Goal: Information Seeking & Learning: Check status

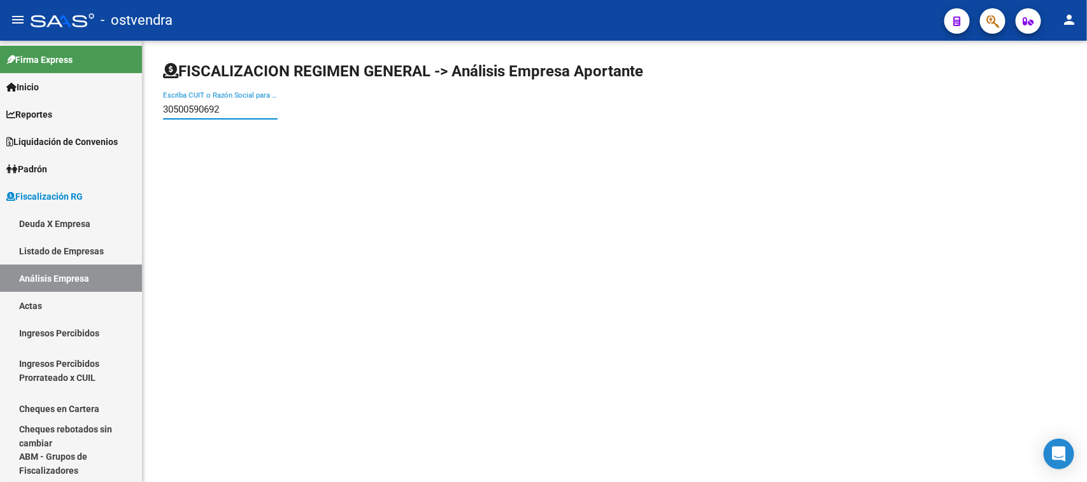
paste input "714658278"
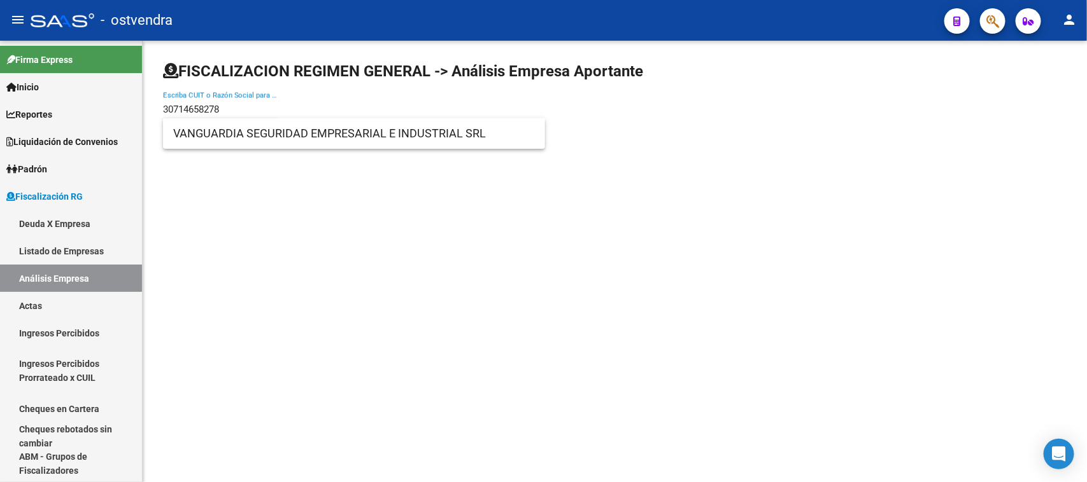
type input "30714658278"
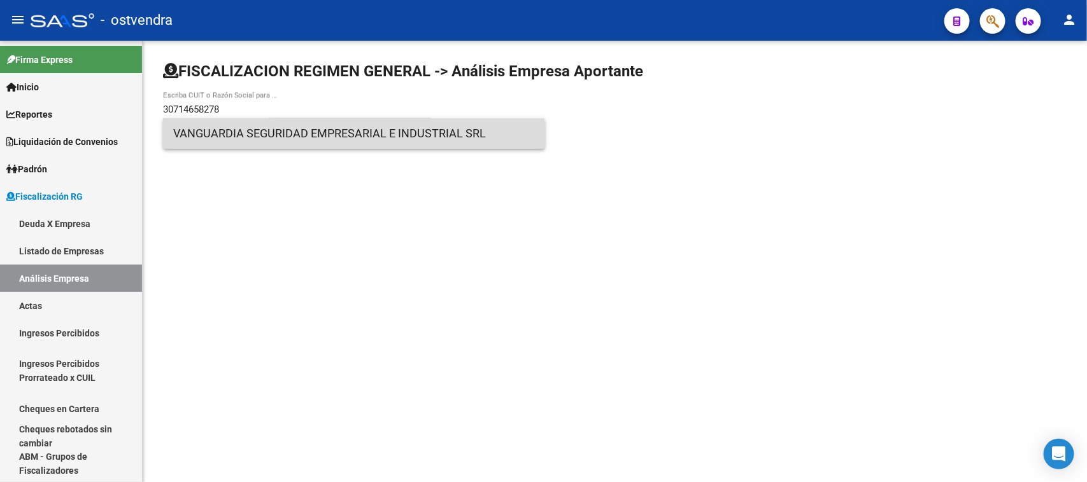
click at [326, 139] on span "VANGUARDIA SEGURIDAD EMPRESARIAL E INDUSTRIAL SRL" at bounding box center [354, 133] width 362 height 31
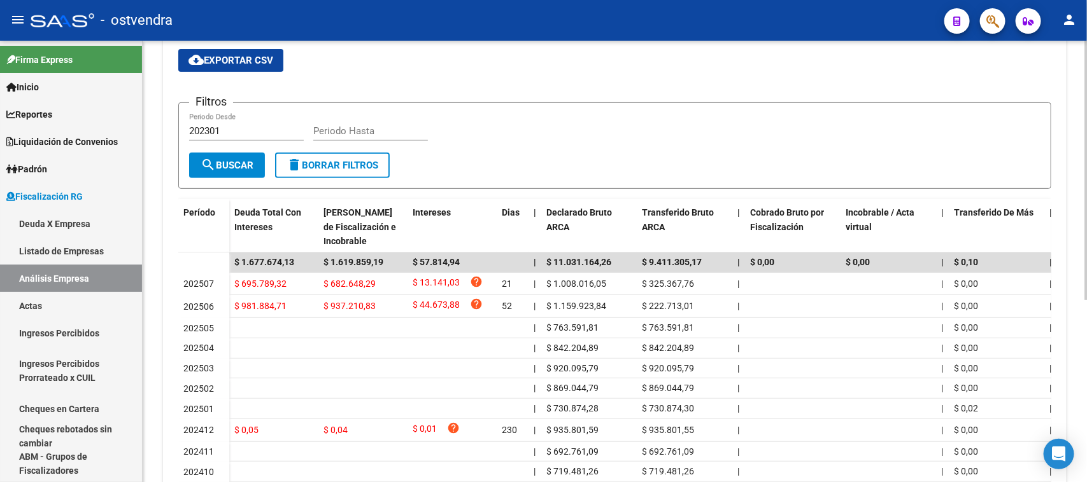
scroll to position [312, 0]
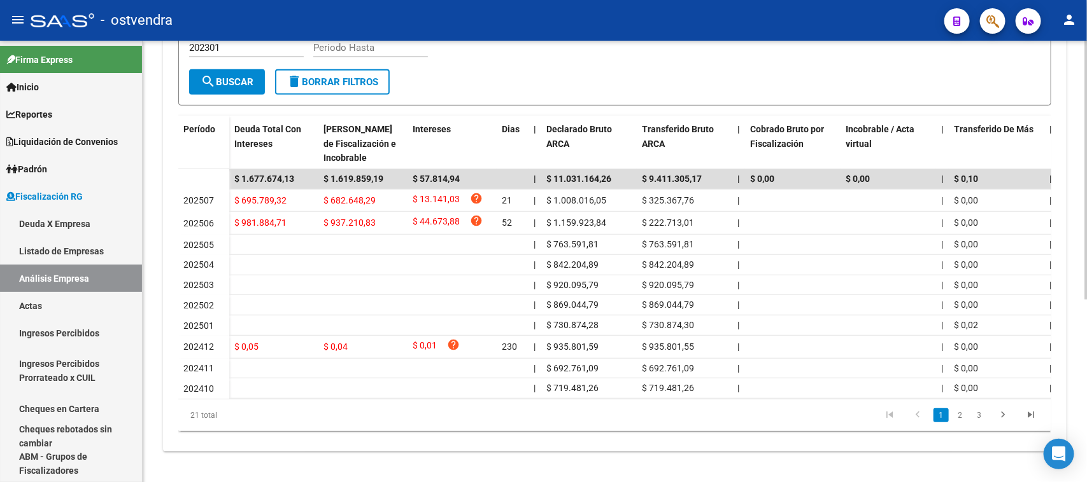
click at [1085, 320] on div at bounding box center [1085, 353] width 3 height 260
click at [958, 415] on link "2" at bounding box center [959, 416] width 15 height 14
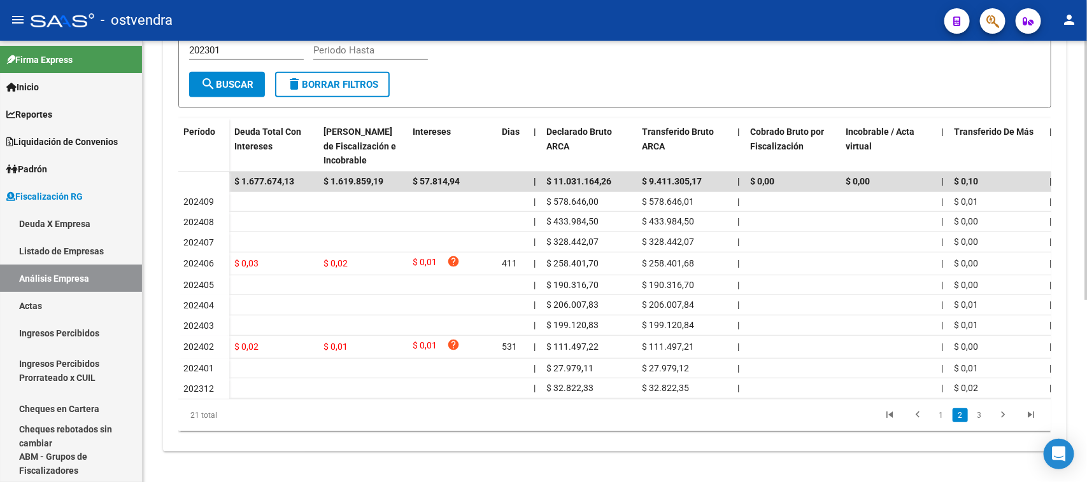
scroll to position [309, 0]
click at [978, 415] on link "3" at bounding box center [978, 416] width 15 height 14
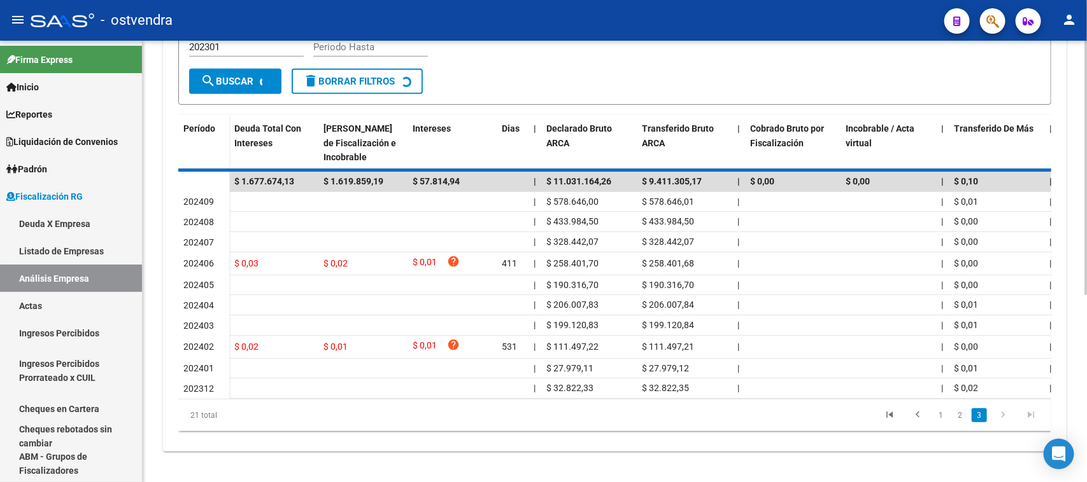
scroll to position [122, 0]
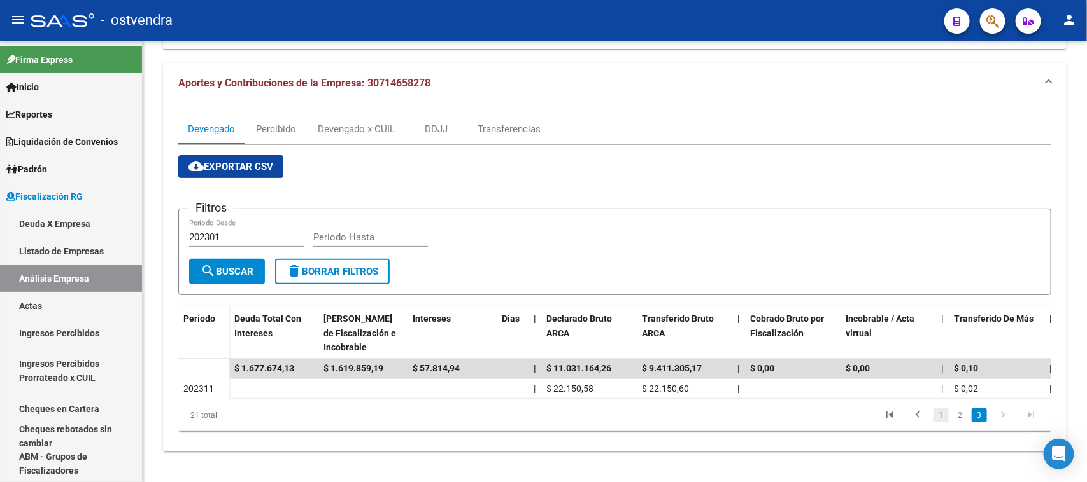
click at [939, 415] on link "1" at bounding box center [940, 416] width 15 height 14
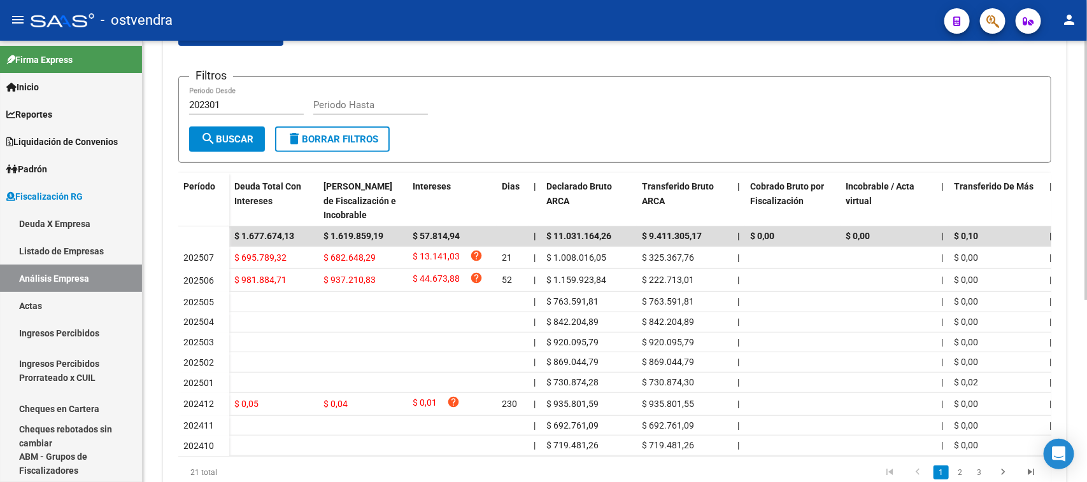
click at [1086, 295] on div at bounding box center [1085, 319] width 3 height 260
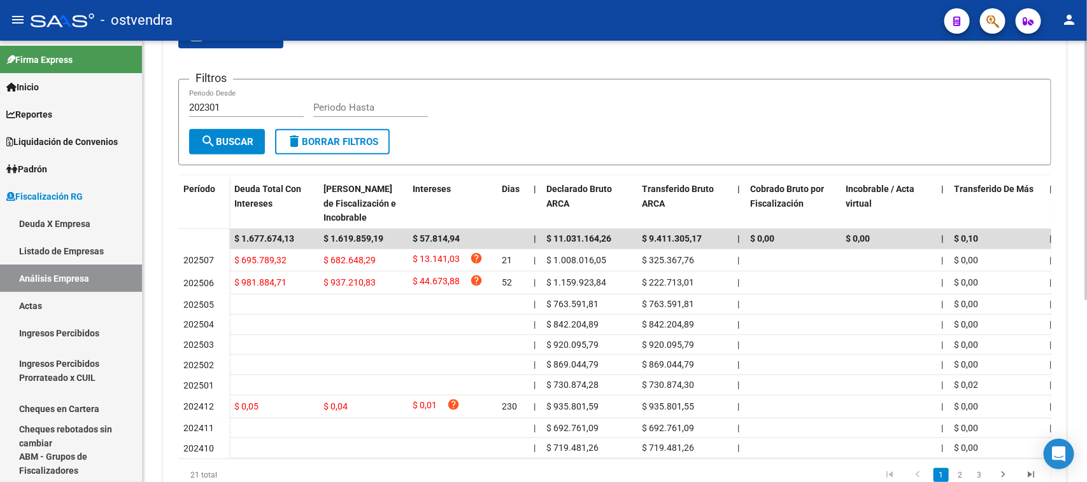
click at [1020, 106] on div "Filtros 202301 Periodo Desde Periodo Hasta" at bounding box center [614, 109] width 851 height 39
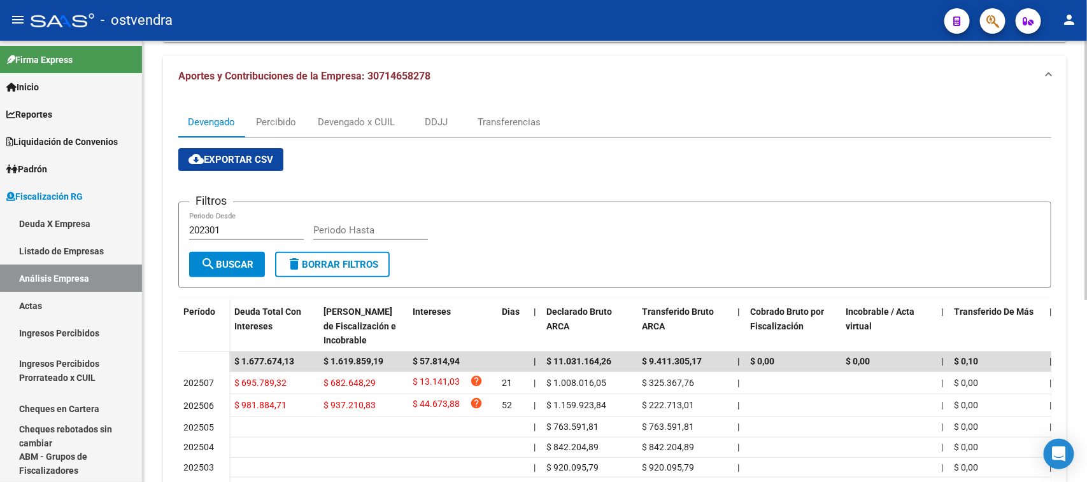
scroll to position [101, 0]
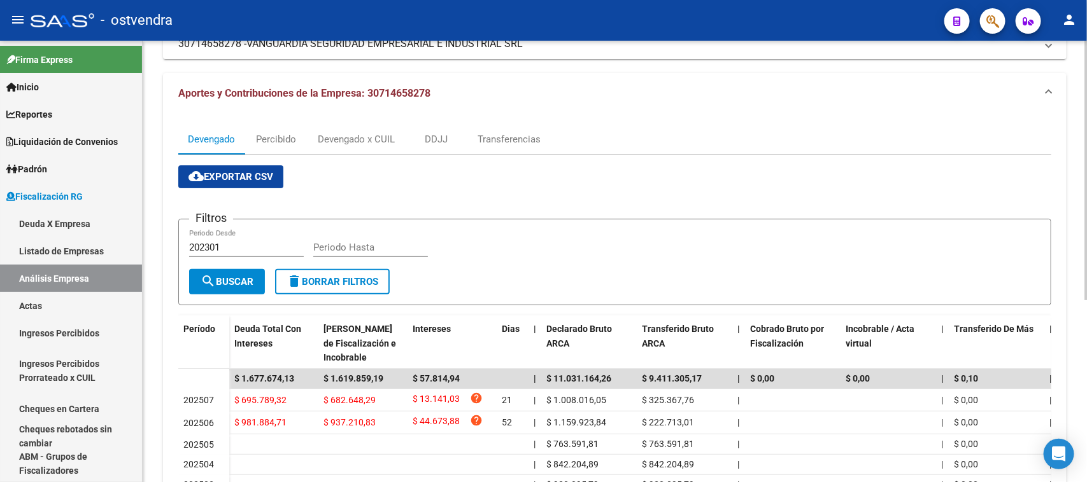
click at [1086, 111] on div at bounding box center [1085, 232] width 3 height 260
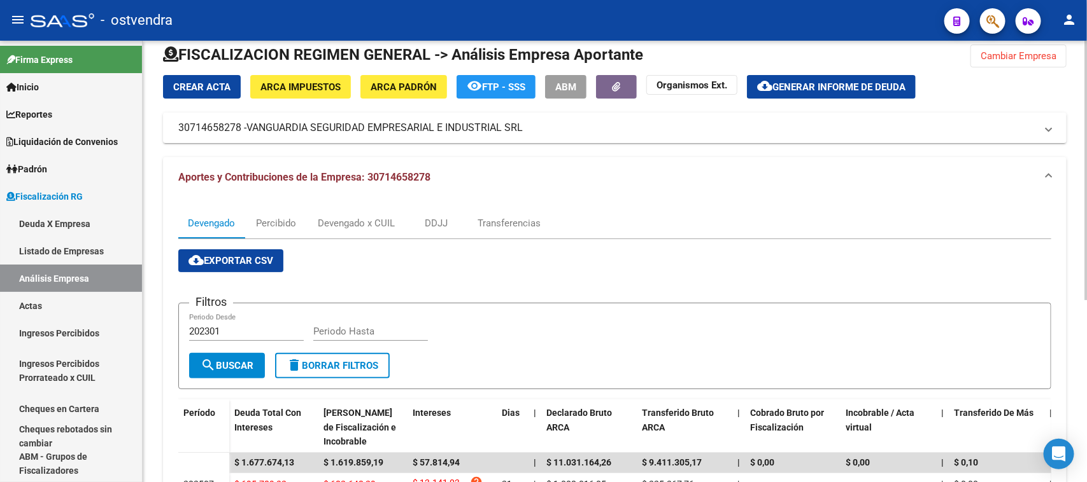
scroll to position [0, 0]
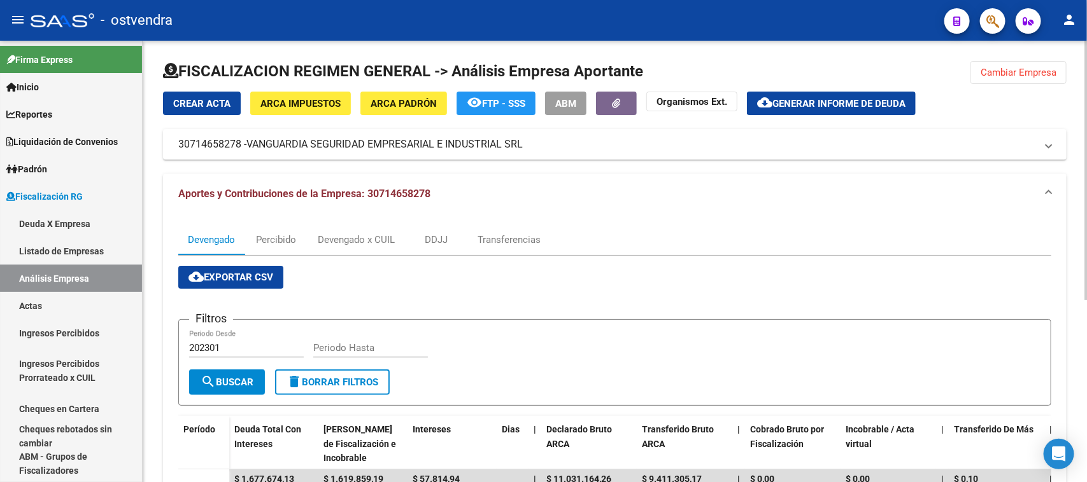
click at [1084, 74] on div at bounding box center [1085, 171] width 3 height 260
click at [1041, 69] on span "Cambiar Empresa" at bounding box center [1018, 72] width 76 height 11
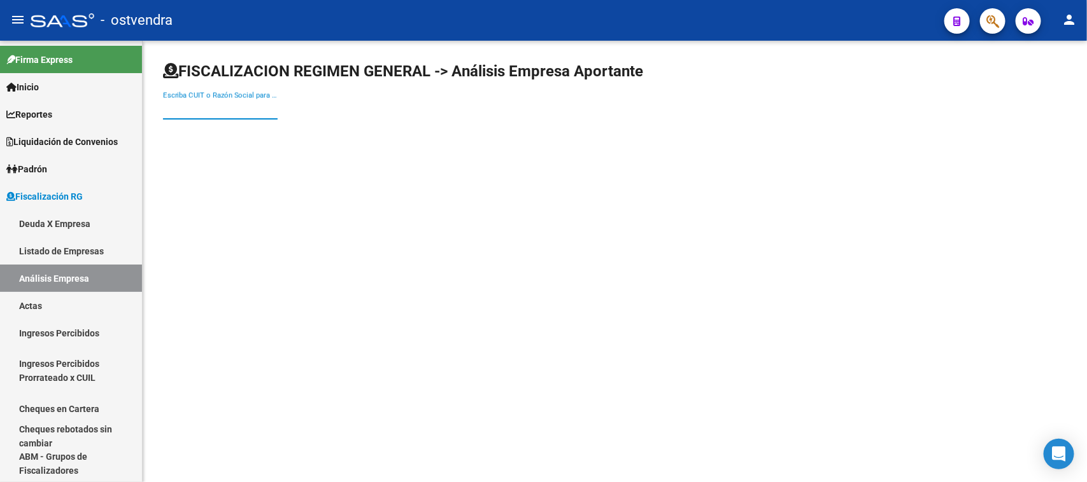
click at [193, 115] on input "Escriba CUIT o Razón Social para buscar" at bounding box center [220, 109] width 115 height 11
paste input "30559687134"
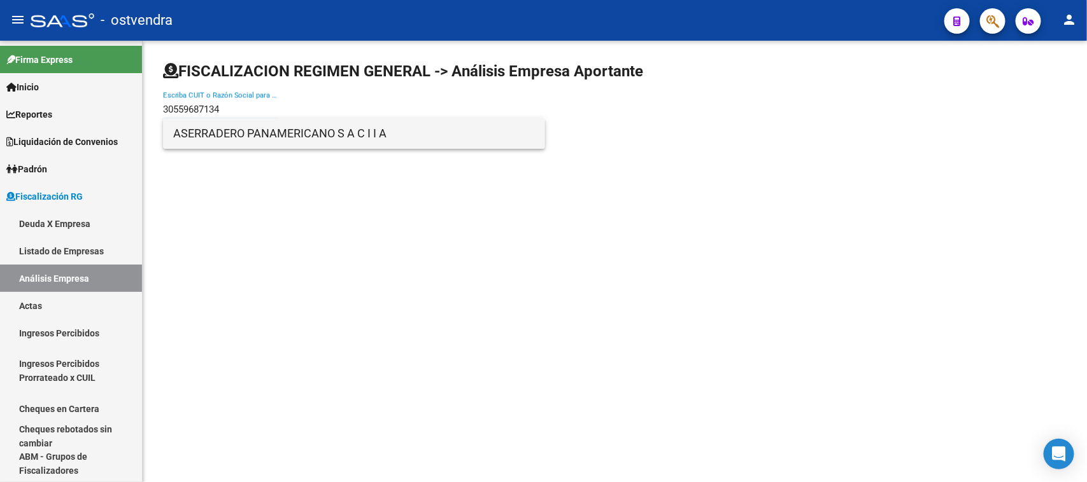
type input "30559687134"
click at [304, 138] on span "ASERRADERO PANAMERICANO S A C I I A" at bounding box center [354, 133] width 362 height 31
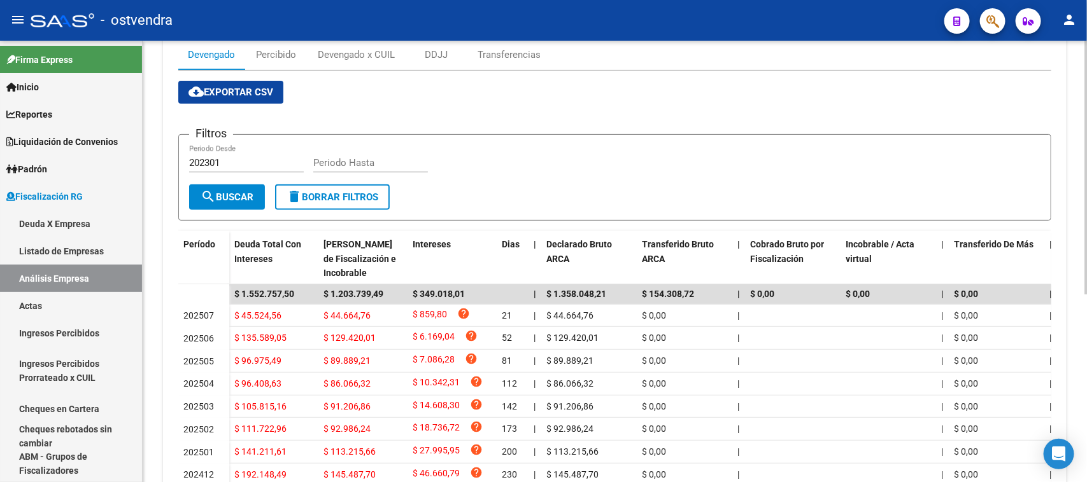
scroll to position [194, 0]
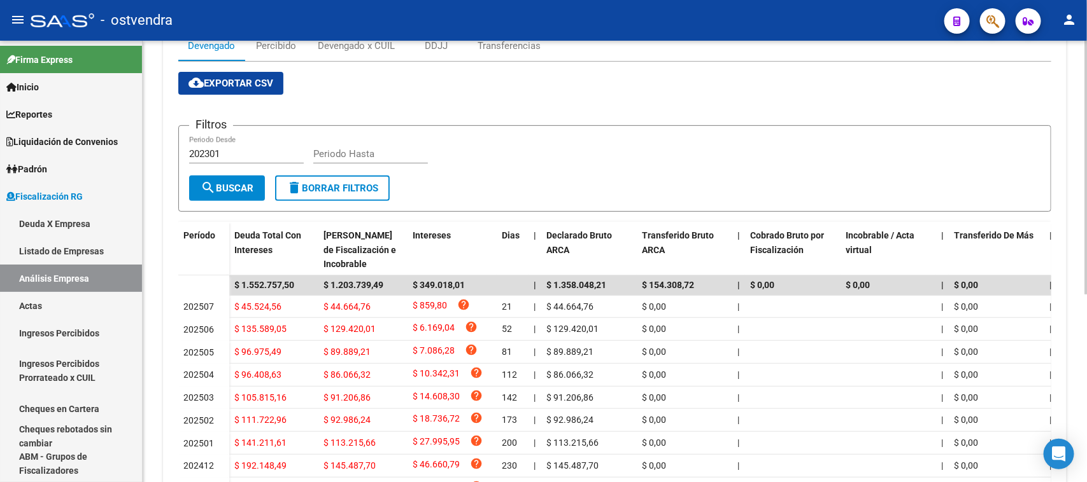
click at [1086, 242] on div at bounding box center [1085, 283] width 3 height 254
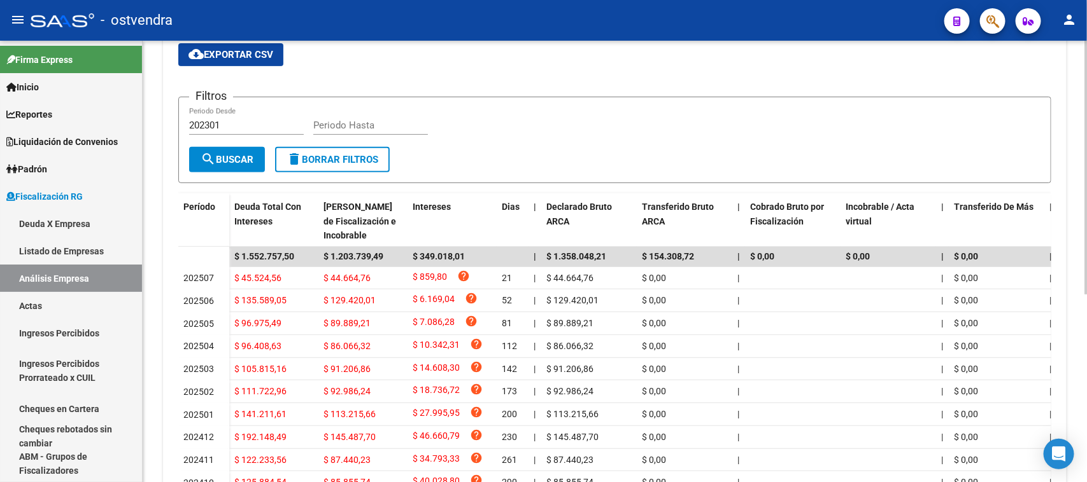
click at [1084, 258] on div at bounding box center [1085, 299] width 3 height 254
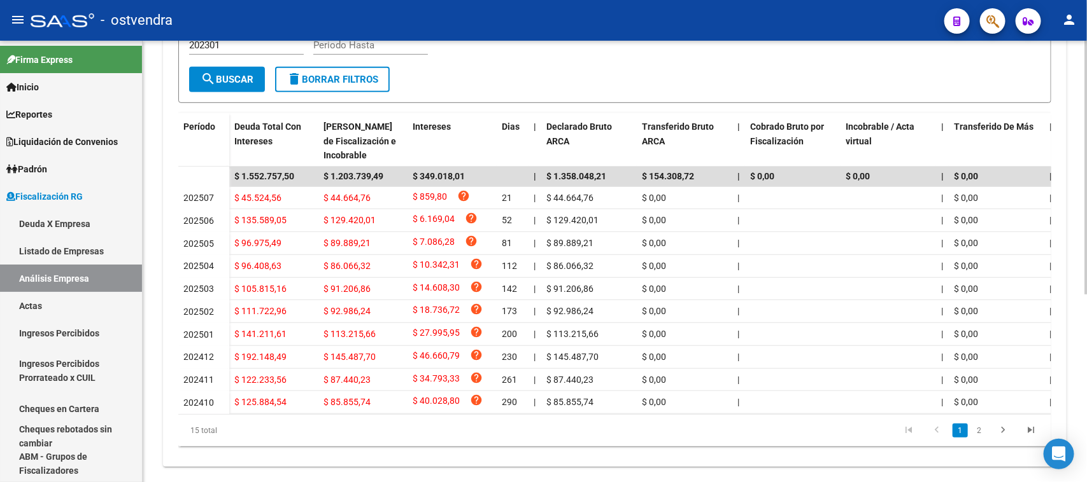
scroll to position [306, 0]
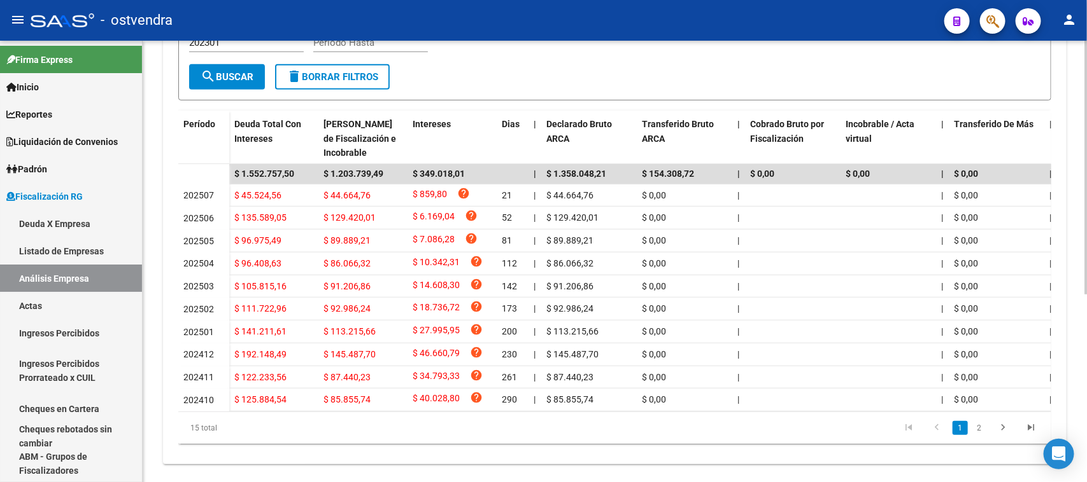
click at [1085, 306] on div at bounding box center [1085, 349] width 3 height 254
click at [975, 435] on link "2" at bounding box center [978, 428] width 15 height 14
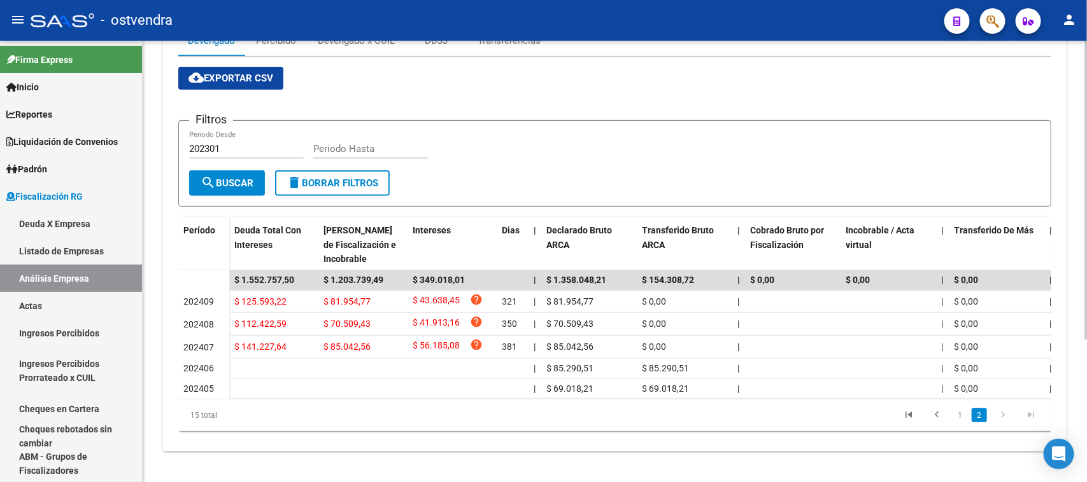
scroll to position [210, 0]
click at [959, 411] on link "1" at bounding box center [959, 416] width 15 height 14
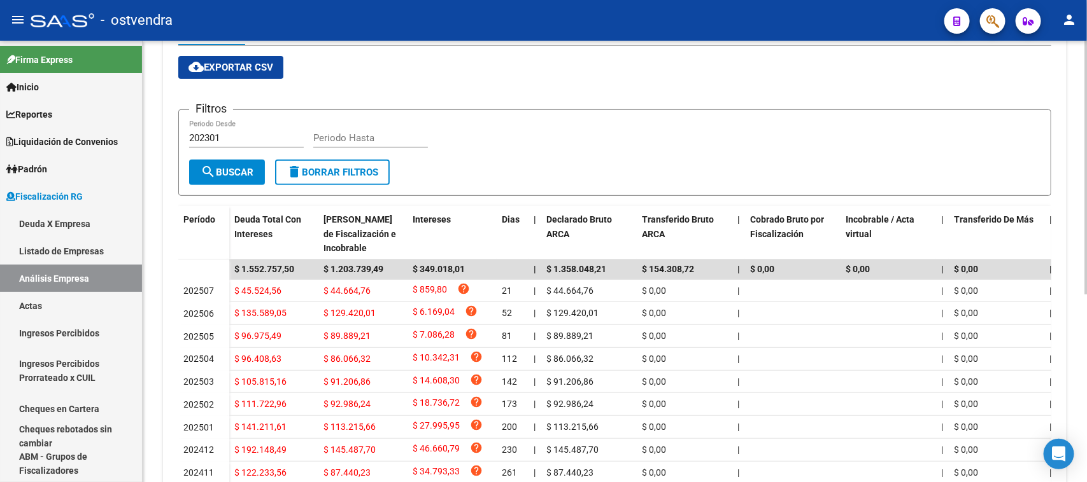
click at [1018, 189] on form "Filtros 202301 Periodo Desde Periodo Hasta search Buscar delete Borrar Filtros" at bounding box center [614, 152] width 873 height 87
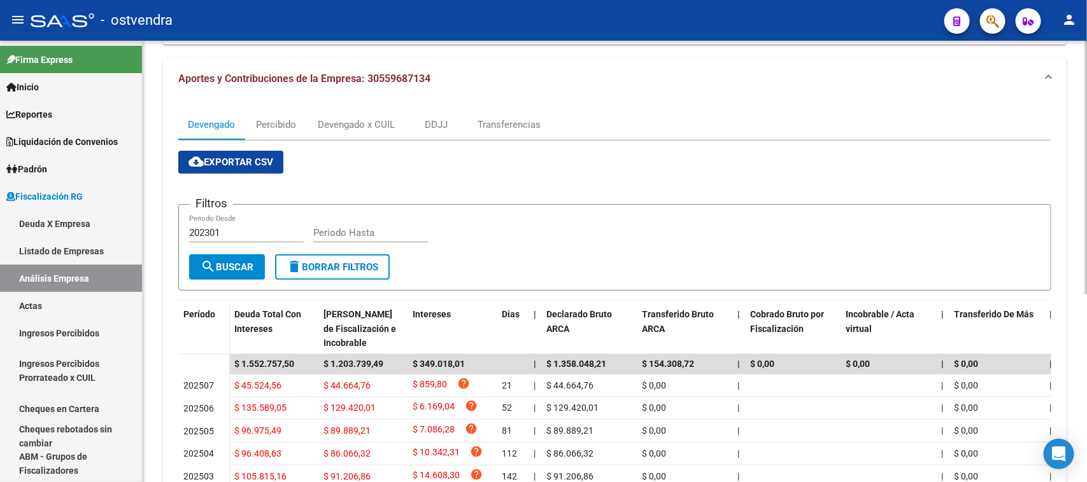
scroll to position [104, 0]
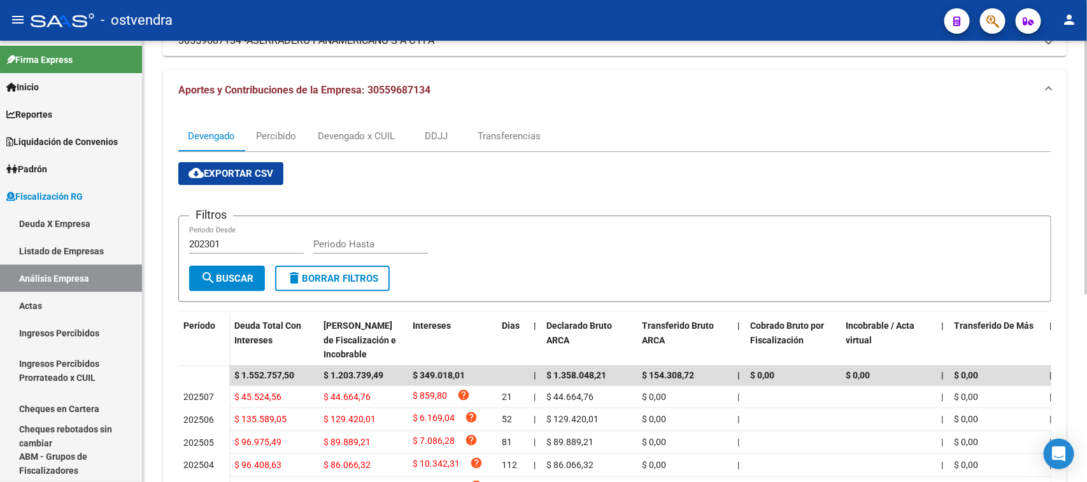
click at [1076, 163] on div "FISCALIZACION REGIMEN GENERAL -> Análisis Empresa Aportante Cambiar Empresa Cre…" at bounding box center [616, 317] width 947 height 760
click at [351, 142] on div "Devengado x CUIL" at bounding box center [356, 136] width 96 height 31
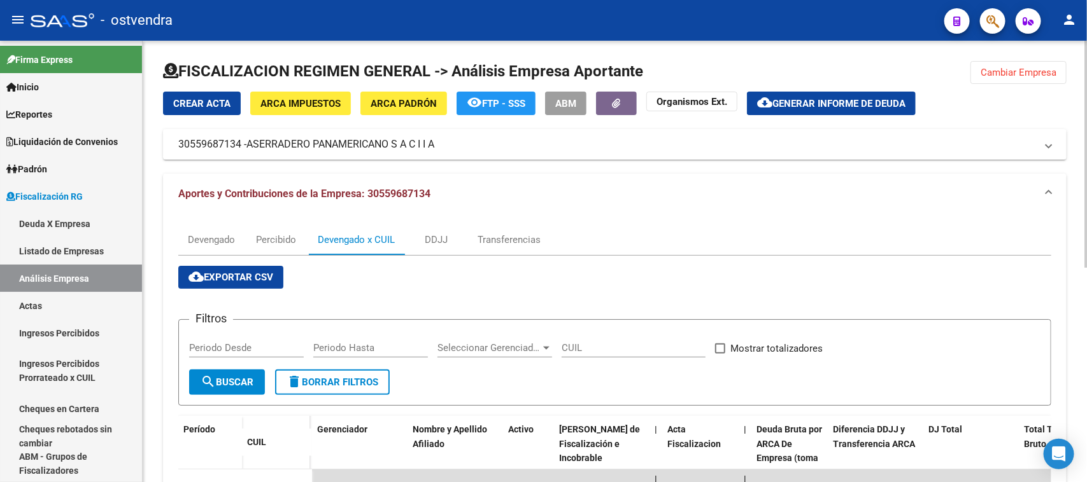
scroll to position [419, 0]
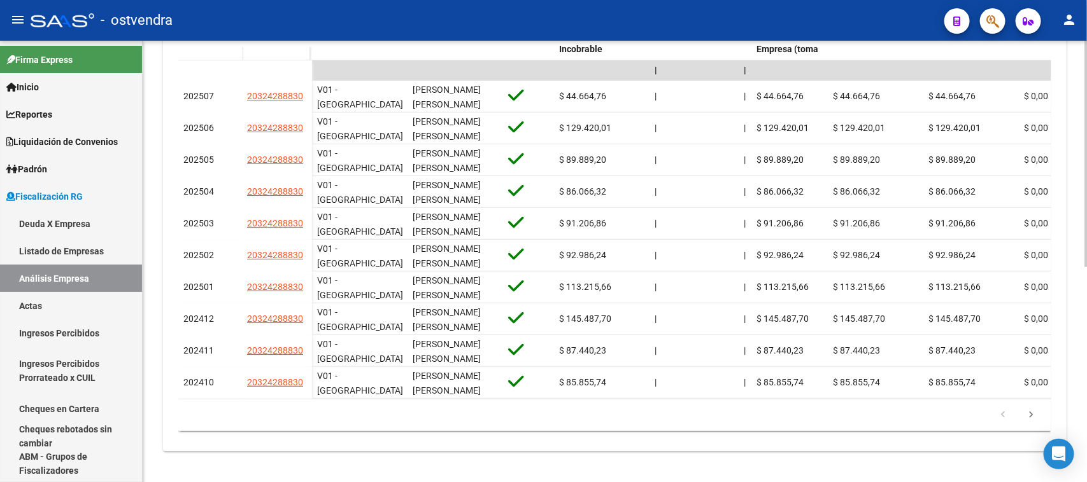
click at [1079, 326] on div "FISCALIZACION REGIMEN GENERAL -> Análisis Empresa Aportante Cambiar Empresa Cre…" at bounding box center [616, 56] width 947 height 851
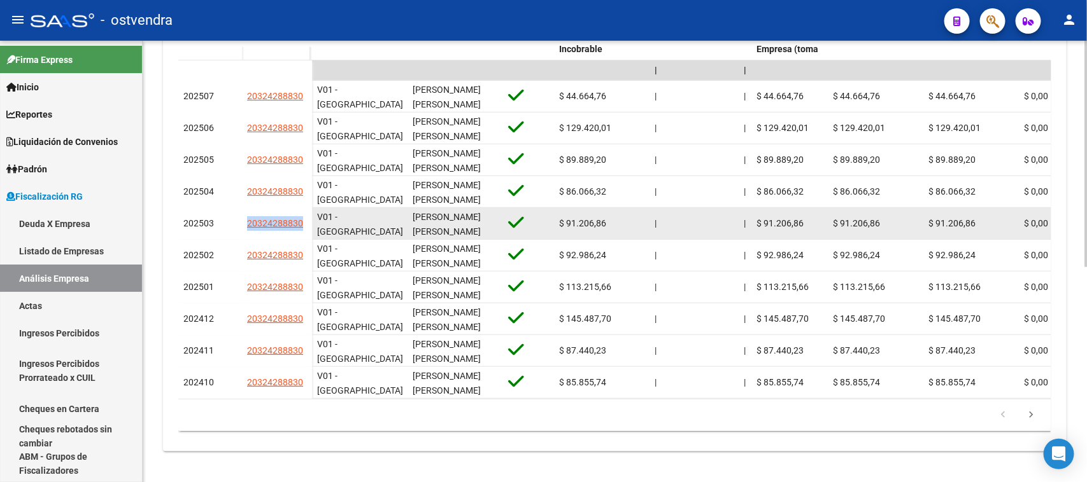
drag, startPoint x: 241, startPoint y: 216, endPoint x: 300, endPoint y: 218, distance: 59.2
click at [300, 218] on div "202503 20324288830" at bounding box center [245, 224] width 134 height 32
copy div "20324288830"
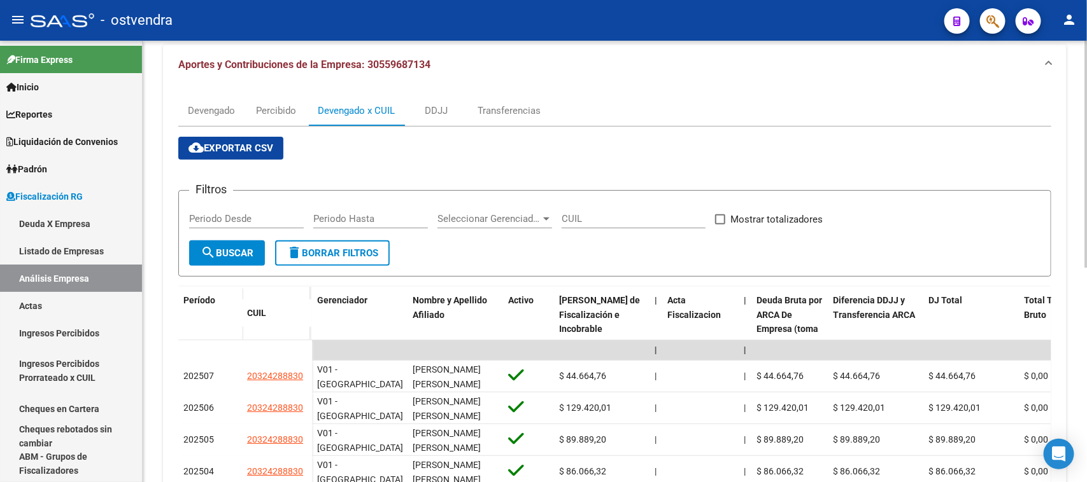
scroll to position [123, 0]
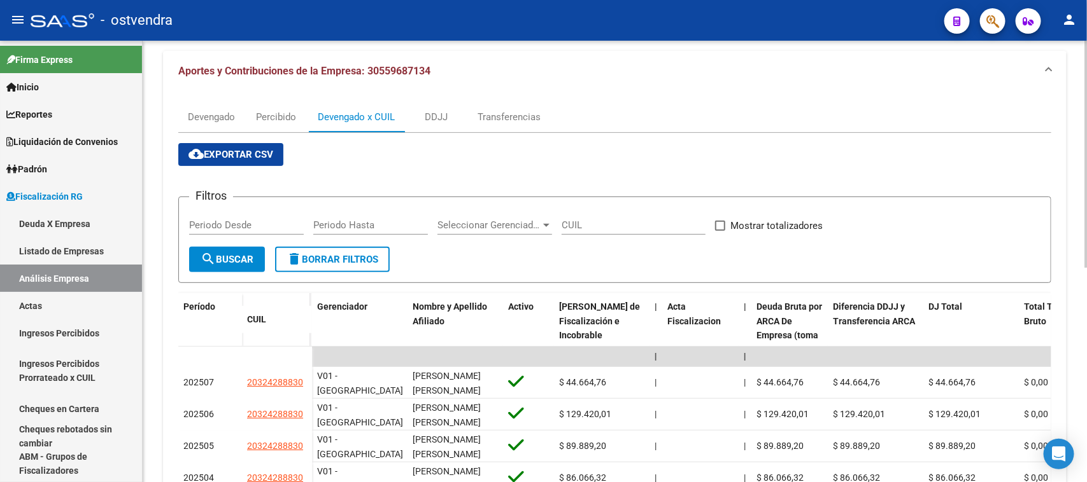
click at [1071, 172] on div "FISCALIZACION REGIMEN GENERAL -> Análisis Empresa Aportante Cambiar Empresa Cre…" at bounding box center [616, 343] width 947 height 851
click at [220, 122] on div "Devengado" at bounding box center [211, 117] width 47 height 14
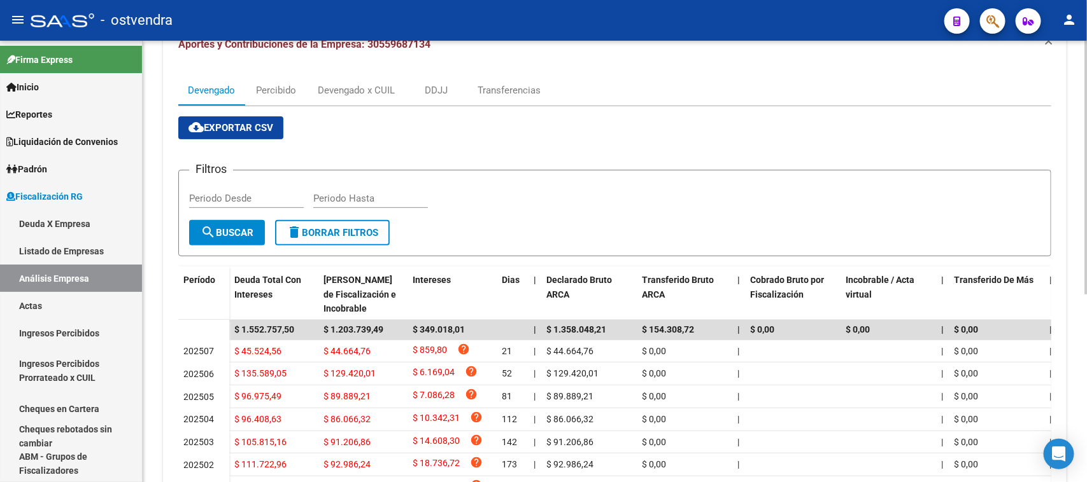
scroll to position [328, 0]
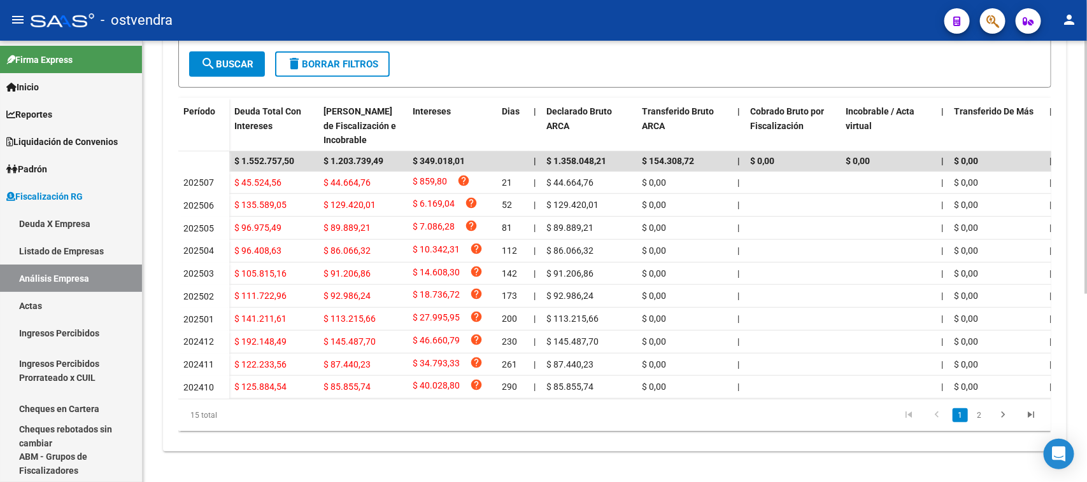
click at [1086, 330] on div at bounding box center [1085, 356] width 3 height 254
click at [973, 416] on link "2" at bounding box center [978, 416] width 15 height 14
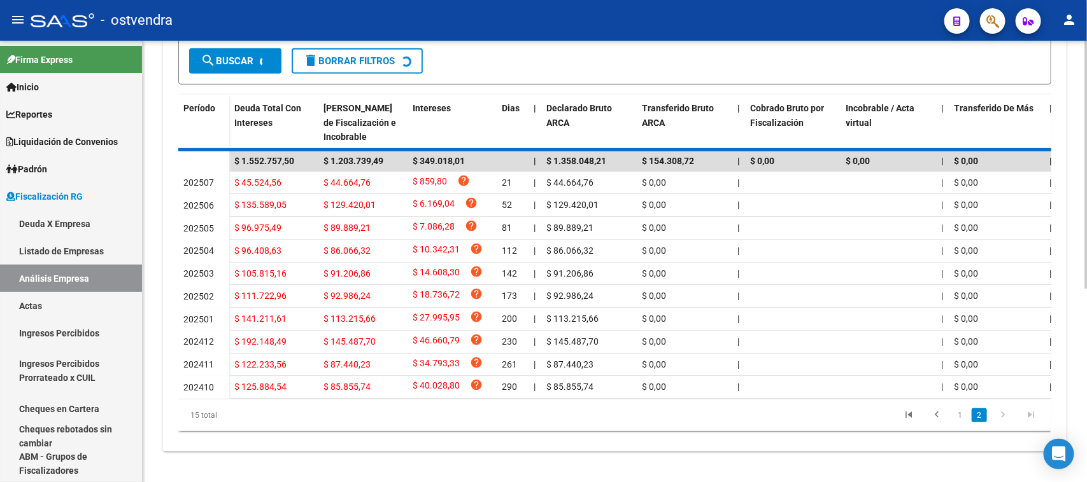
scroll to position [210, 0]
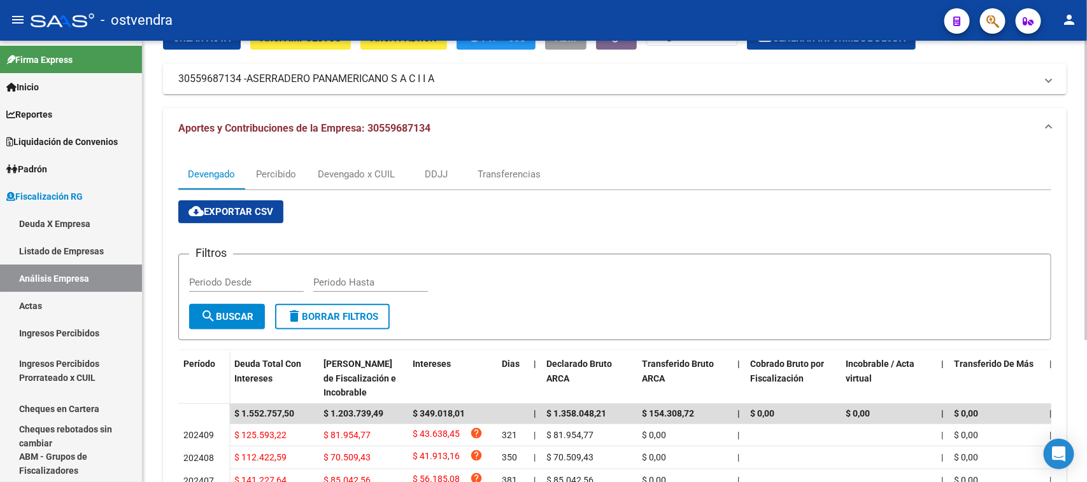
click at [1073, 147] on div "FISCALIZACION REGIMEN GENERAL -> Análisis Empresa Aportante Cambiar Empresa Cre…" at bounding box center [616, 295] width 947 height 641
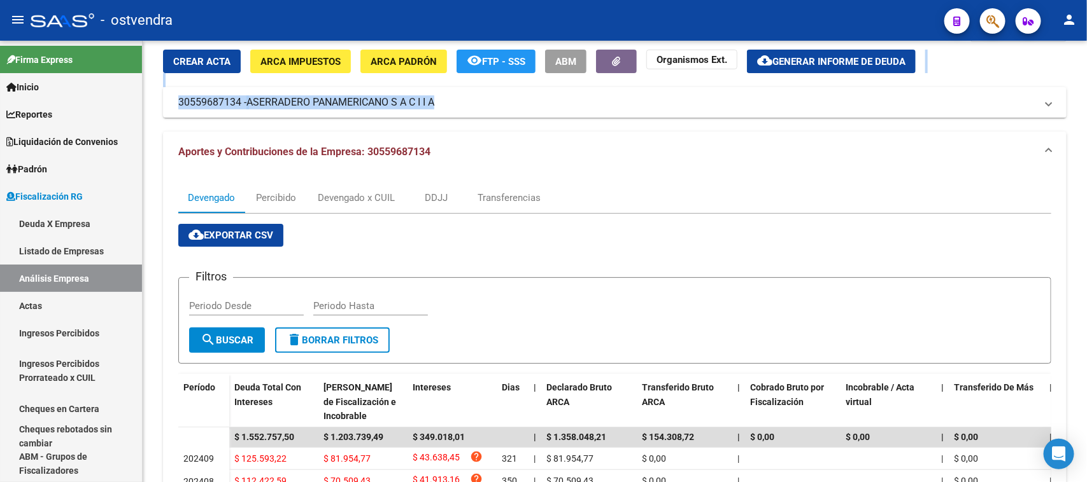
drag, startPoint x: 1082, startPoint y: 116, endPoint x: 1082, endPoint y: 94, distance: 22.3
click at [1082, 94] on div "FISCALIZACION REGIMEN GENERAL -> Análisis Empresa Aportante Cambiar Empresa Cre…" at bounding box center [615, 319] width 944 height 641
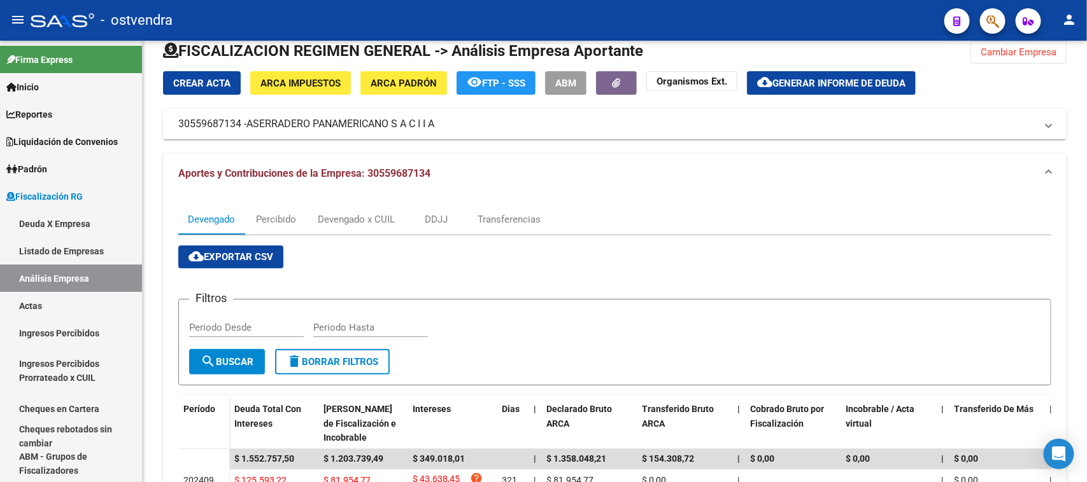
scroll to position [14, 0]
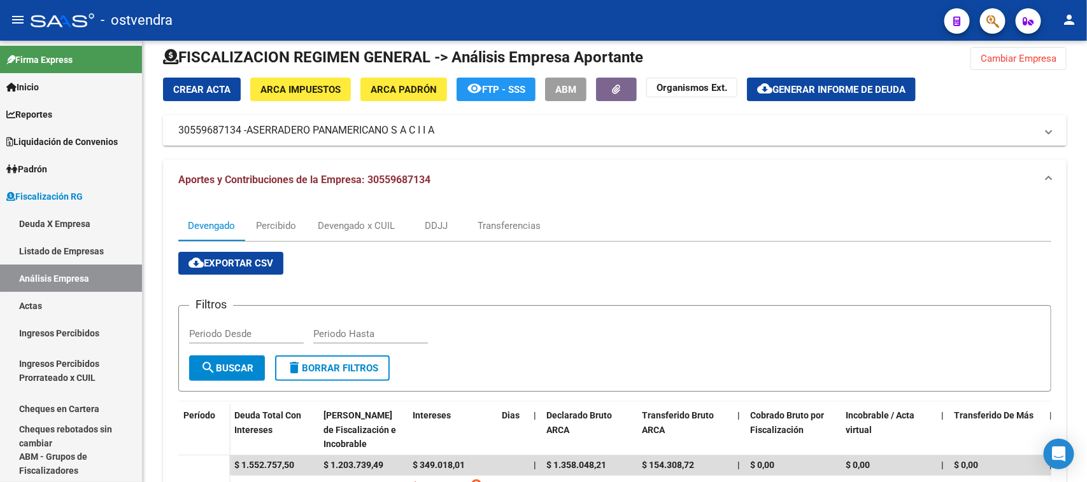
click at [1086, 52] on div at bounding box center [1085, 201] width 3 height 300
click at [1048, 58] on span "Cambiar Empresa" at bounding box center [1018, 58] width 76 height 11
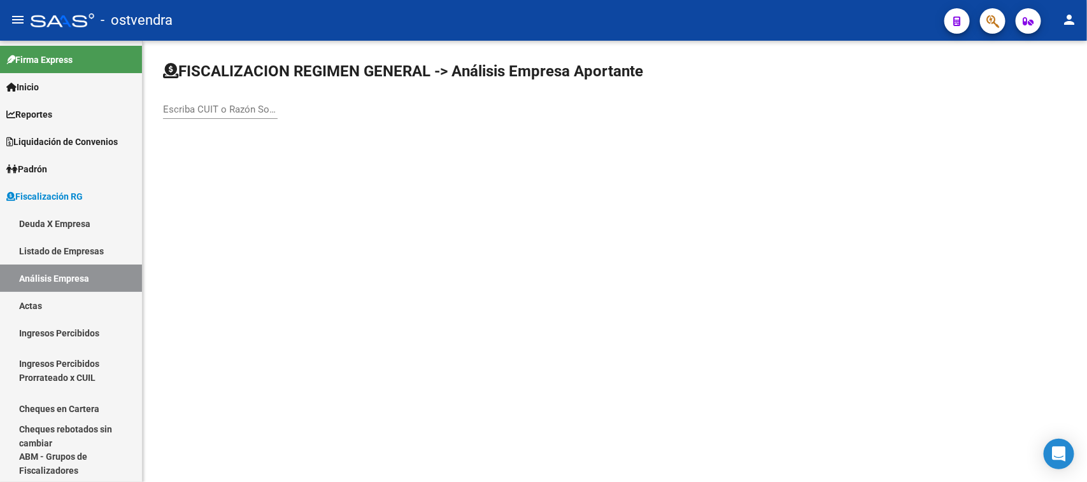
scroll to position [0, 0]
click at [280, 119] on div "Escriba CUIT o Razón Social para buscar" at bounding box center [614, 96] width 903 height 70
click at [239, 111] on input "Escriba CUIT o Razón Social para buscar" at bounding box center [220, 109] width 115 height 11
paste input "30714695866"
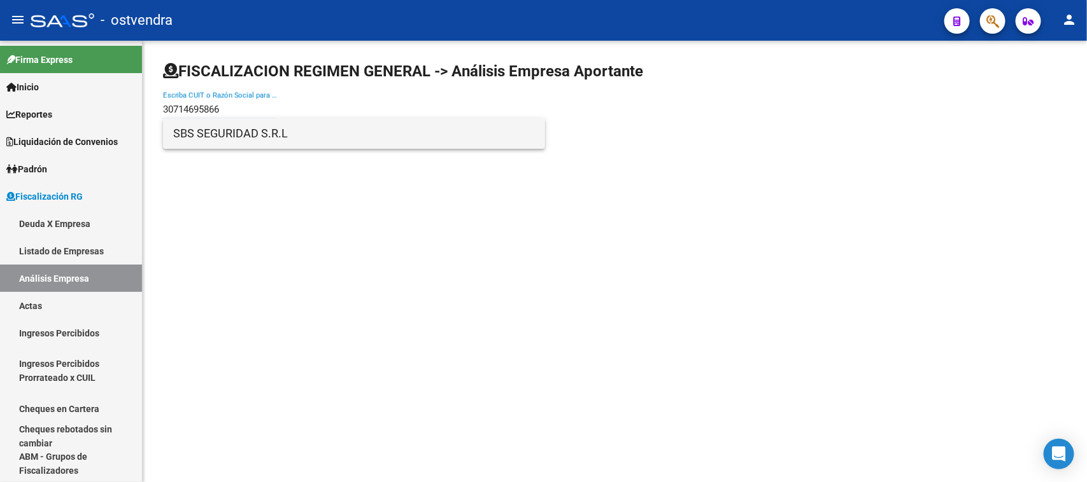
type input "30714695866"
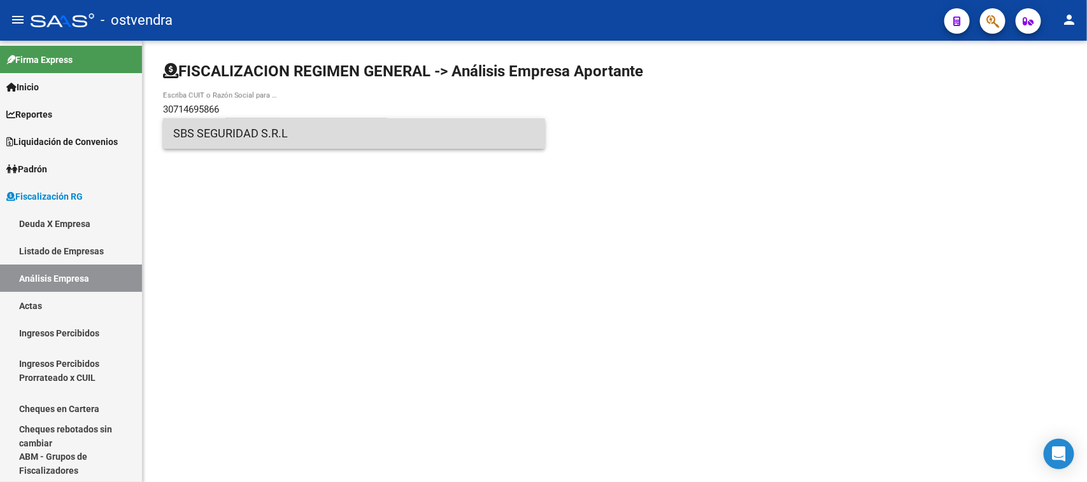
click at [304, 129] on span "SBS SEGURIDAD S.R.L" at bounding box center [354, 133] width 362 height 31
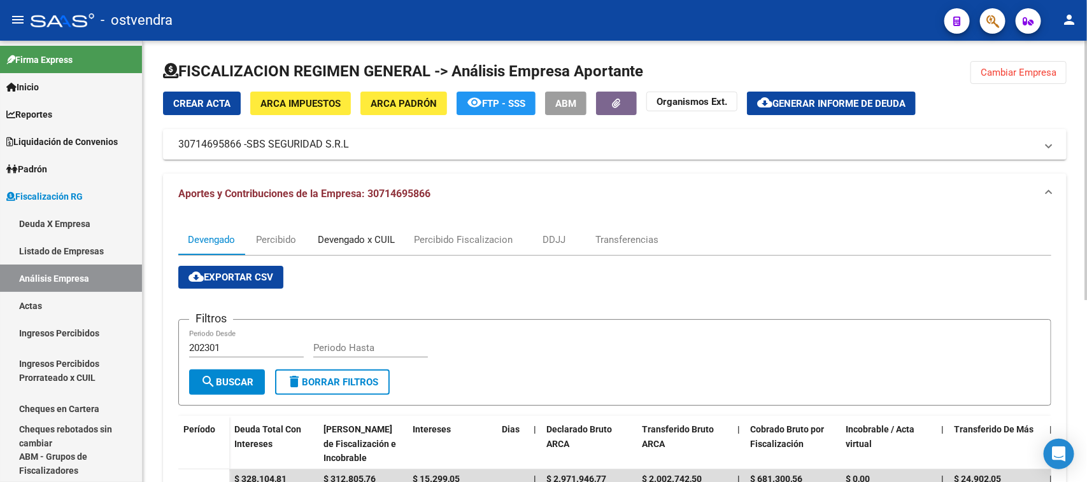
click at [360, 246] on div "Devengado x CUIL" at bounding box center [356, 240] width 96 height 31
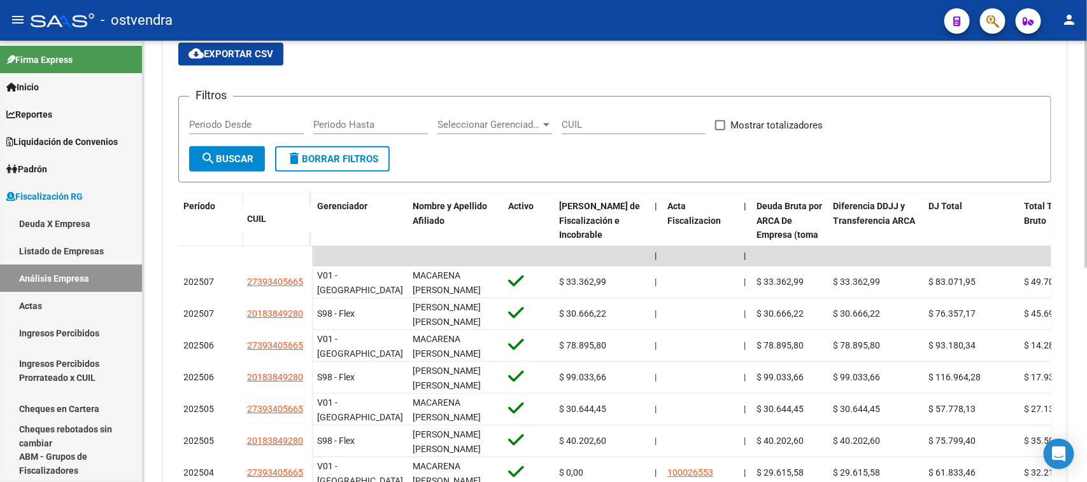
scroll to position [224, 0]
click at [1086, 293] on div at bounding box center [1085, 271] width 3 height 227
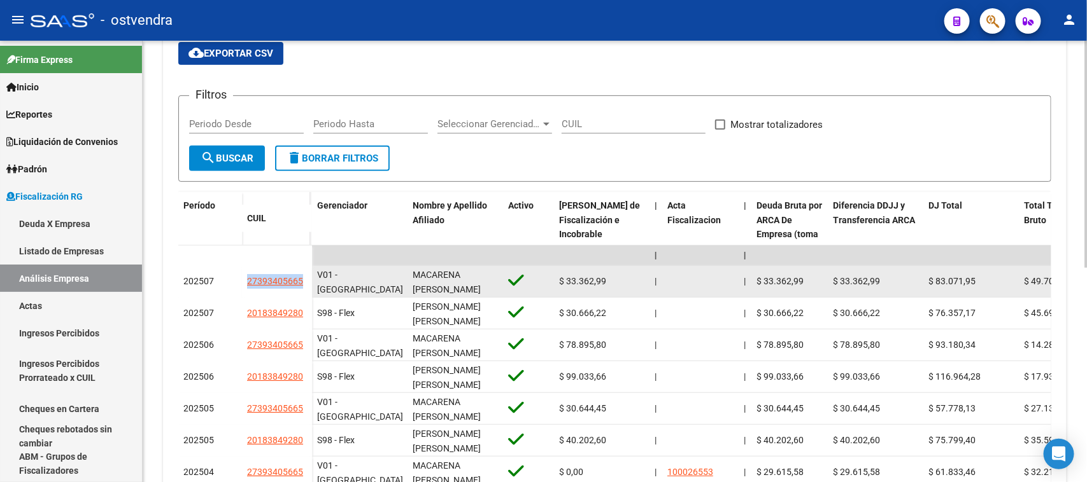
drag, startPoint x: 240, startPoint y: 274, endPoint x: 316, endPoint y: 278, distance: 76.4
copy div "27393405665"
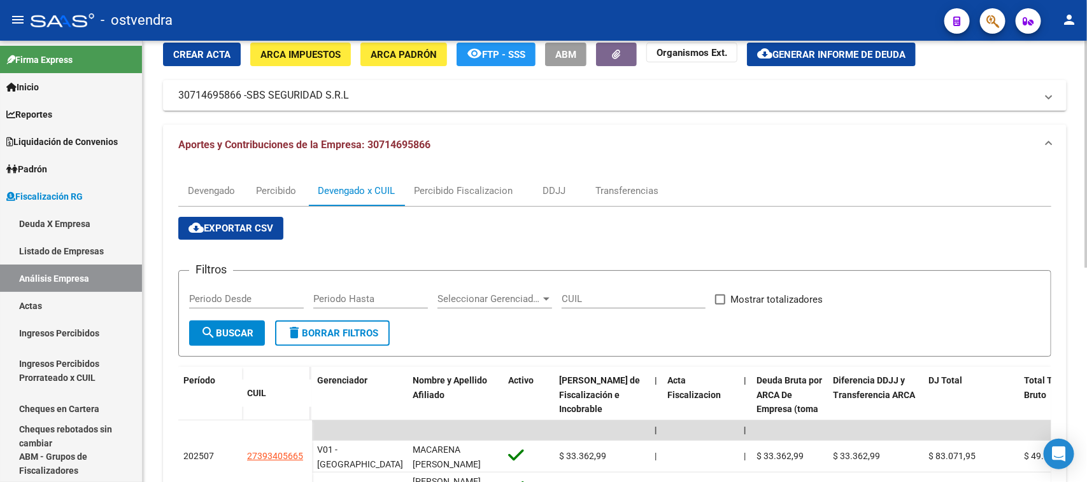
scroll to position [21, 0]
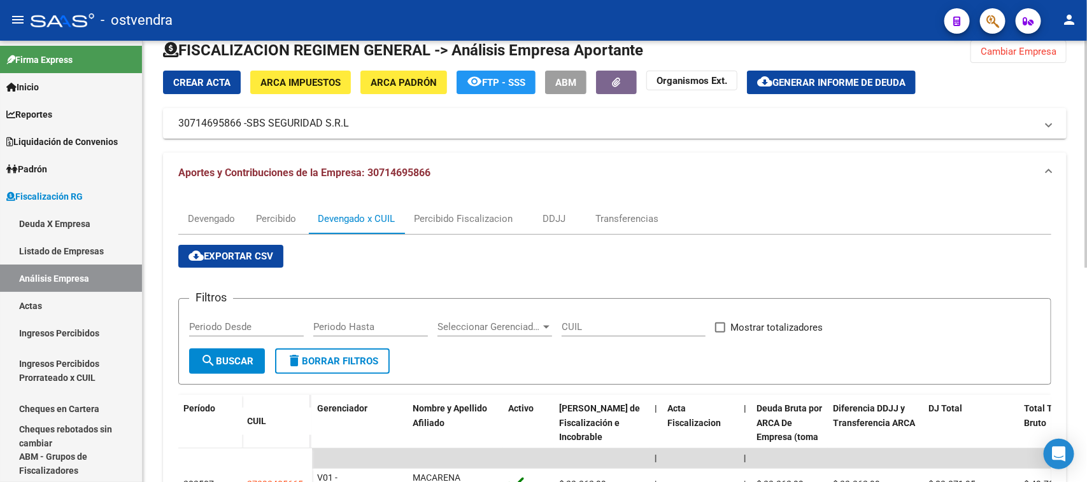
click at [1073, 61] on div "FISCALIZACION REGIMEN GENERAL -> Análisis Empresa Aportante Cambiar Empresa Cre…" at bounding box center [616, 445] width 947 height 851
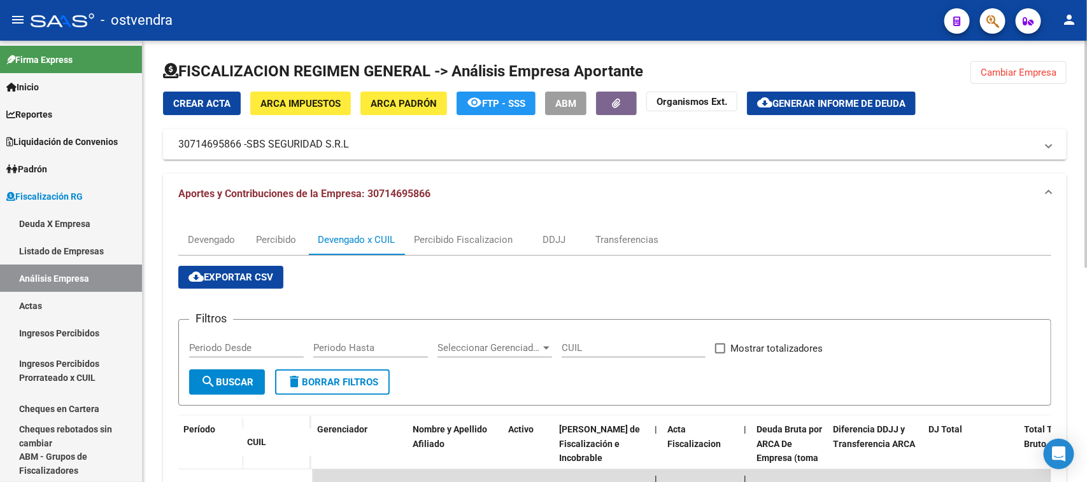
click at [1051, 62] on button "Cambiar Empresa" at bounding box center [1018, 72] width 96 height 23
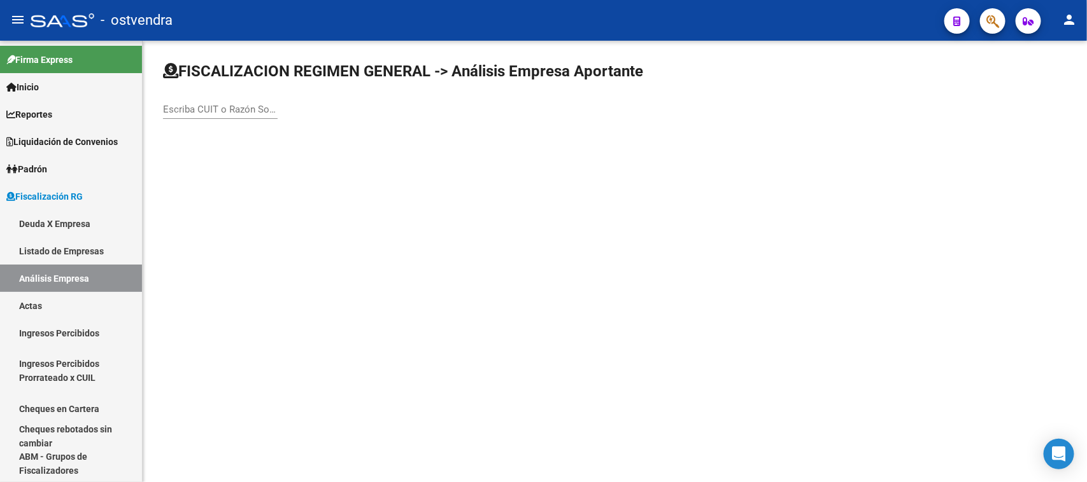
click at [230, 105] on input "Escriba CUIT o Razón Social para buscar" at bounding box center [220, 109] width 115 height 11
paste input "20298715210"
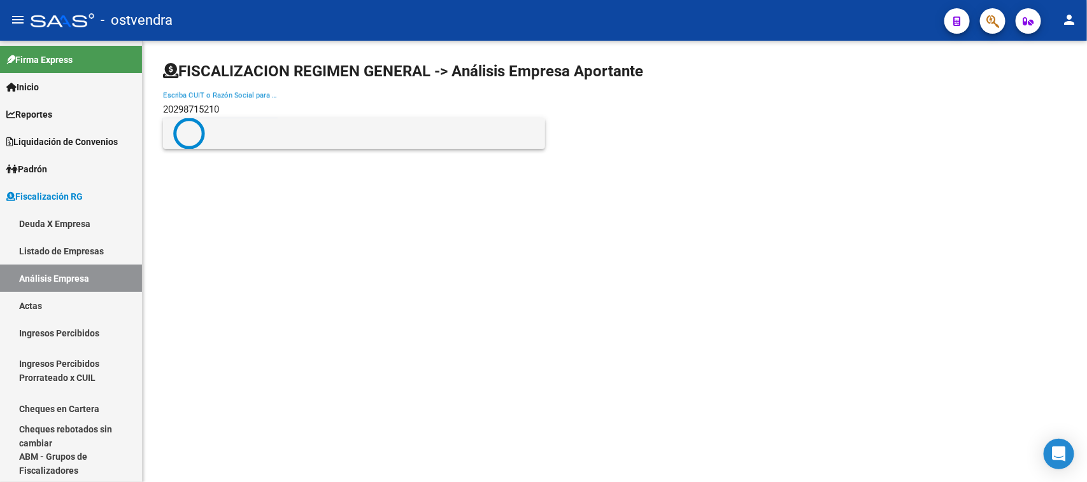
type input "20298715210"
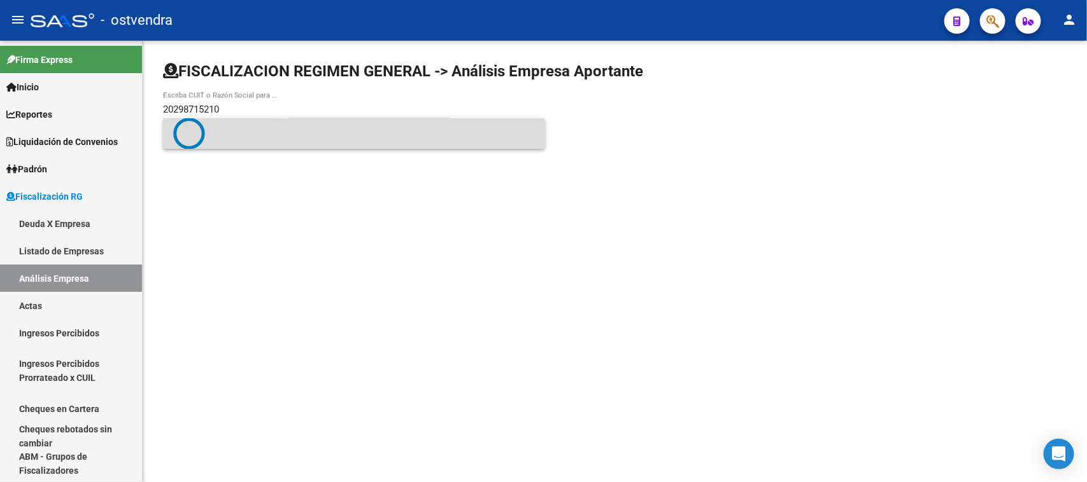
click at [255, 140] on span at bounding box center [354, 134] width 362 height 32
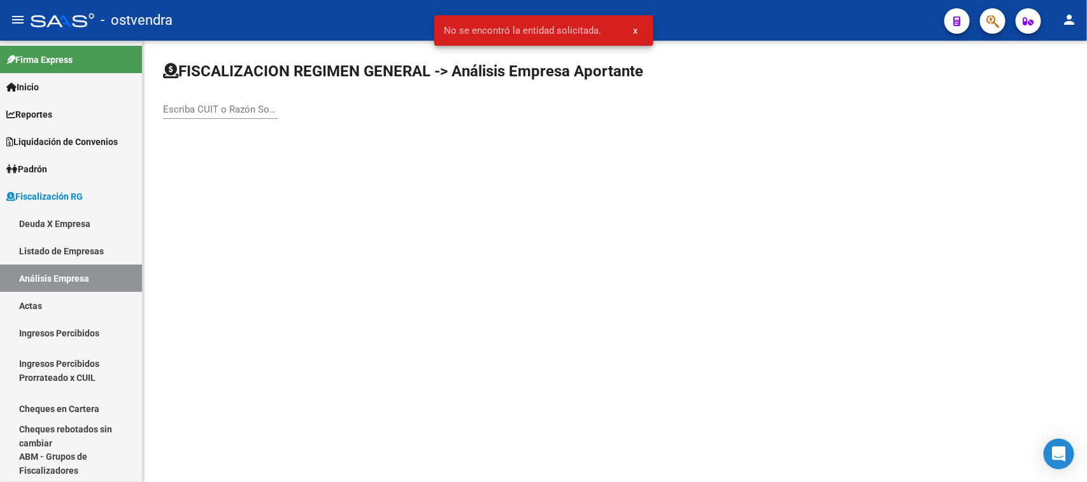
click at [245, 116] on div "Escriba CUIT o Razón Social para buscar" at bounding box center [220, 105] width 115 height 27
paste input "20298715210"
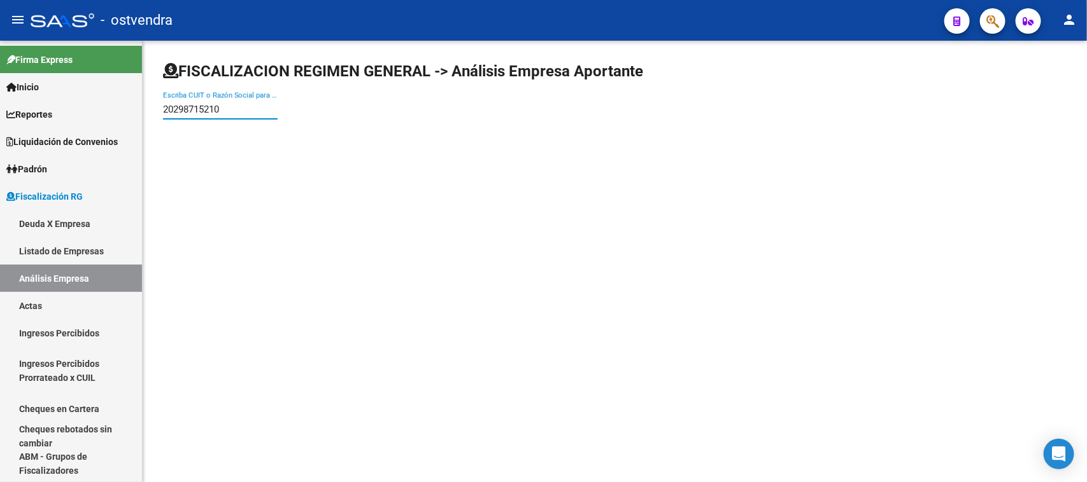
paste input "30708861436"
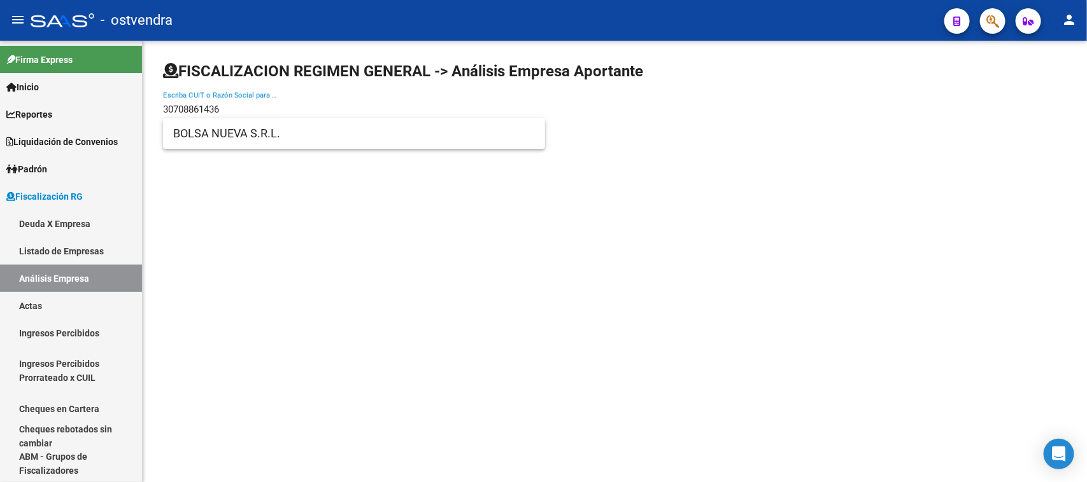
type input "30708861436"
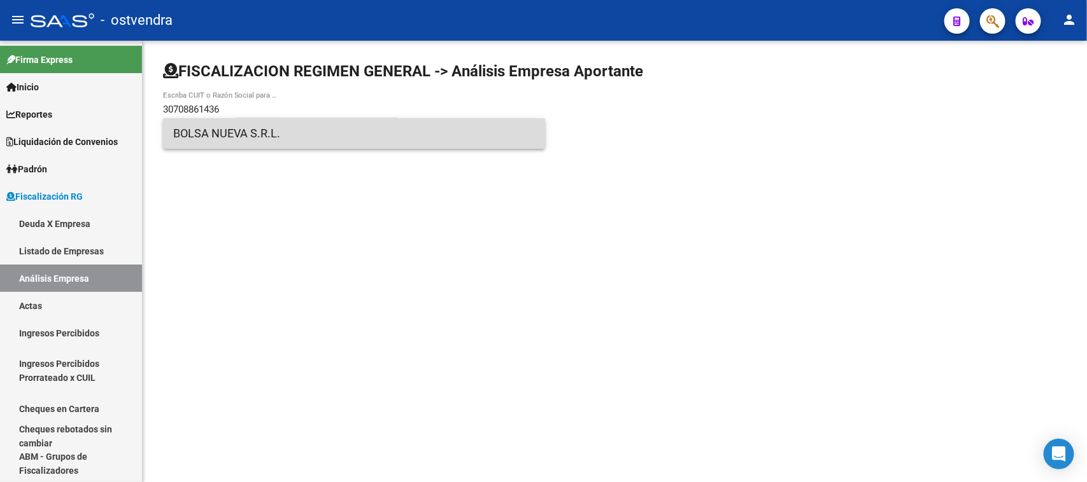
click at [310, 141] on span "BOLSA NUEVA S.R.L." at bounding box center [354, 133] width 362 height 31
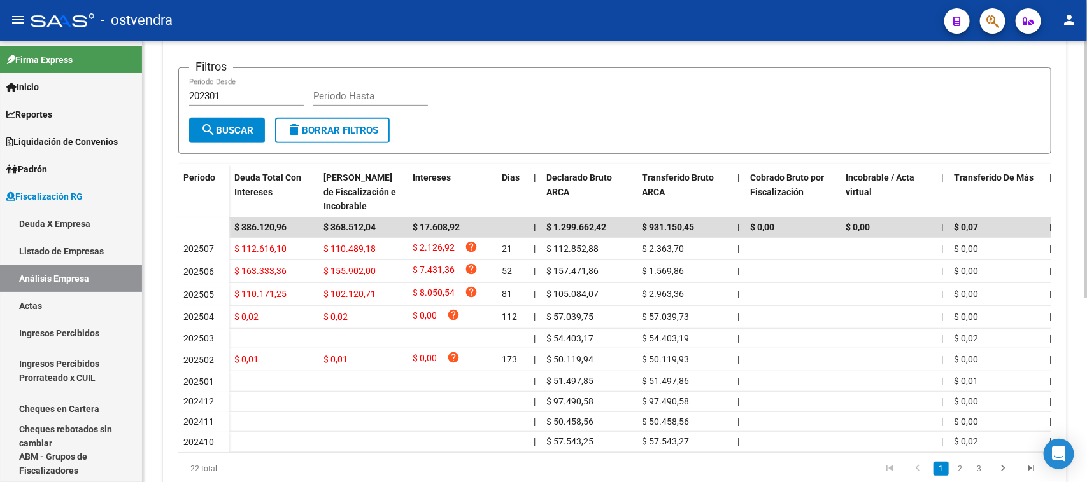
click at [1086, 250] on div at bounding box center [1085, 322] width 3 height 258
click at [980, 474] on link "3" at bounding box center [978, 468] width 15 height 14
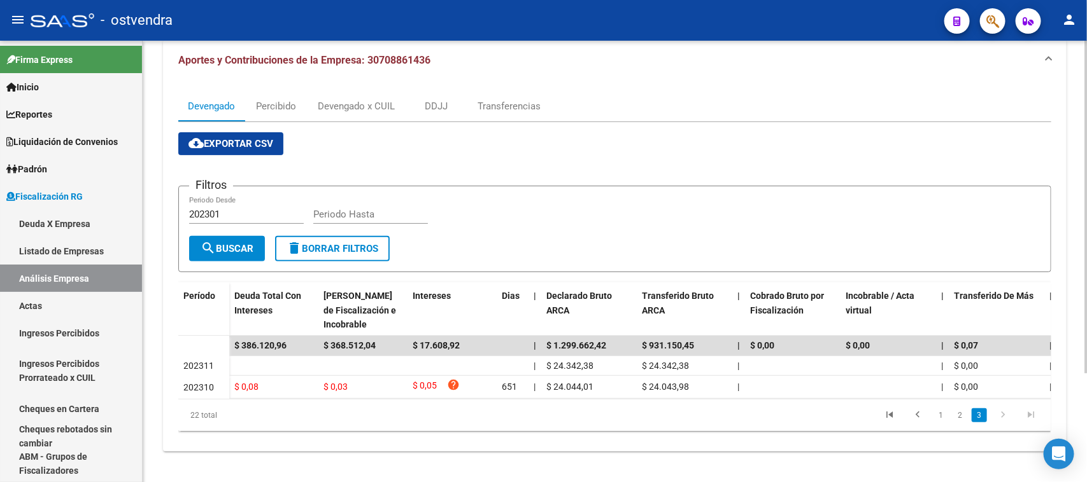
scroll to position [144, 0]
click at [914, 421] on icon "go to previous page" at bounding box center [917, 416] width 17 height 15
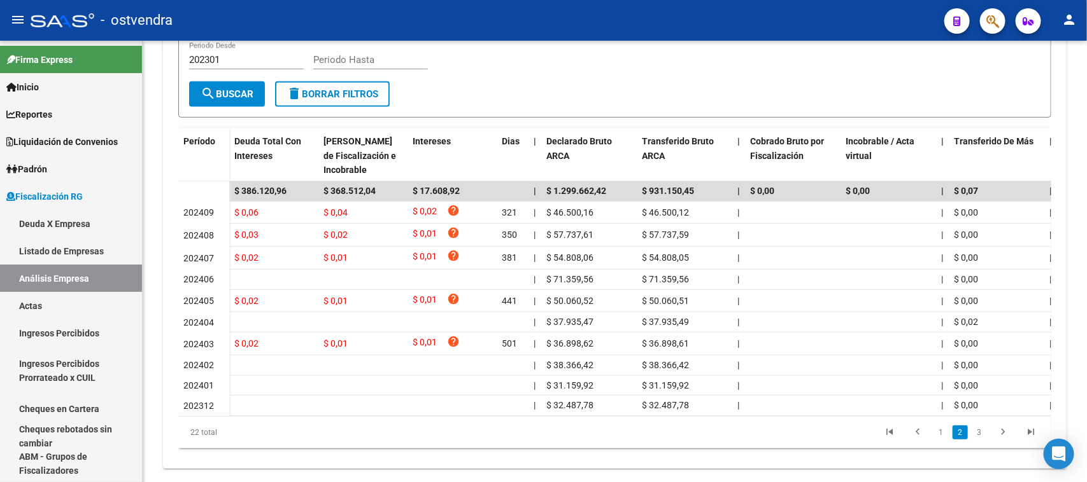
scroll to position [316, 0]
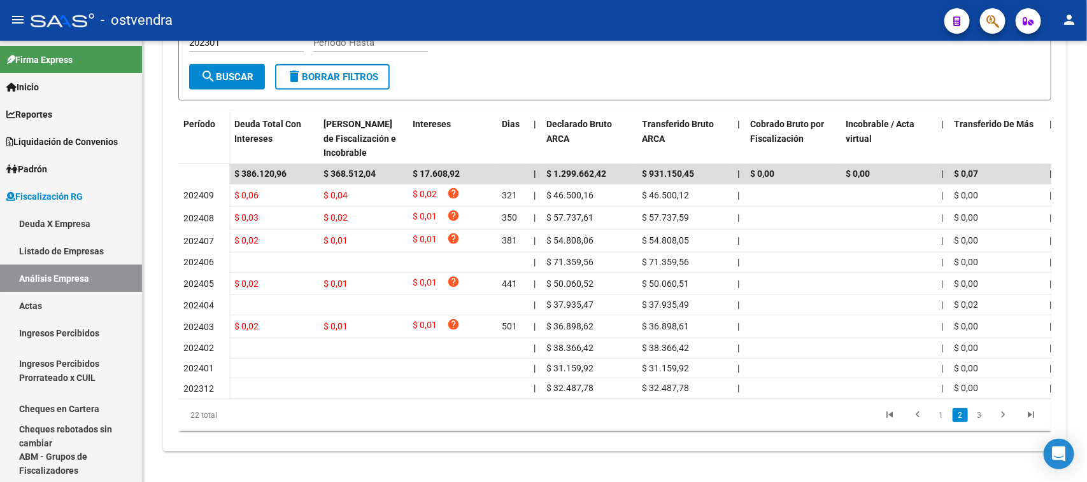
click at [1086, 239] on div at bounding box center [1085, 354] width 3 height 258
click at [946, 412] on link "1" at bounding box center [940, 416] width 15 height 14
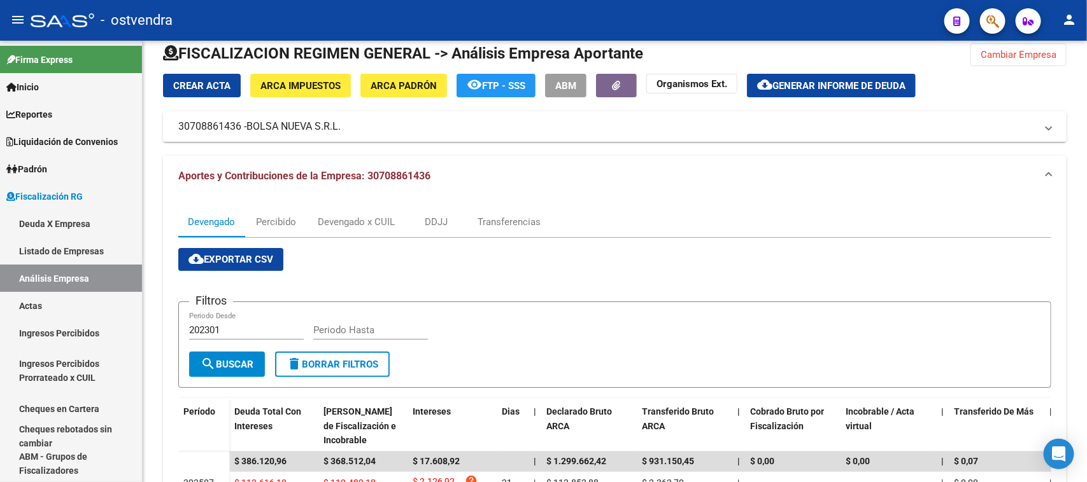
click at [1068, 64] on div "FISCALIZACION REGIMEN GENERAL -> Análisis Empresa Aportante Cambiar Empresa Cre…" at bounding box center [616, 396] width 947 height 747
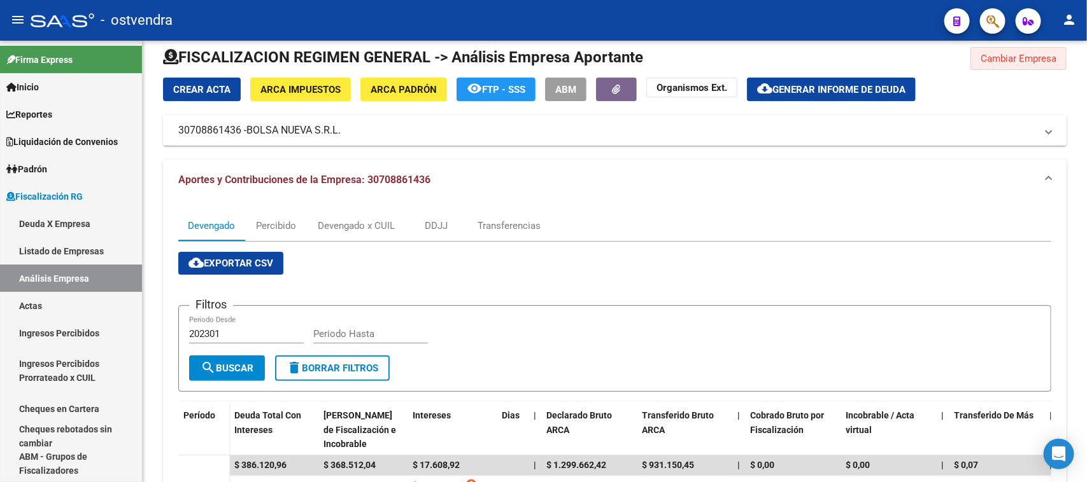
click at [1057, 64] on button "Cambiar Empresa" at bounding box center [1018, 58] width 96 height 23
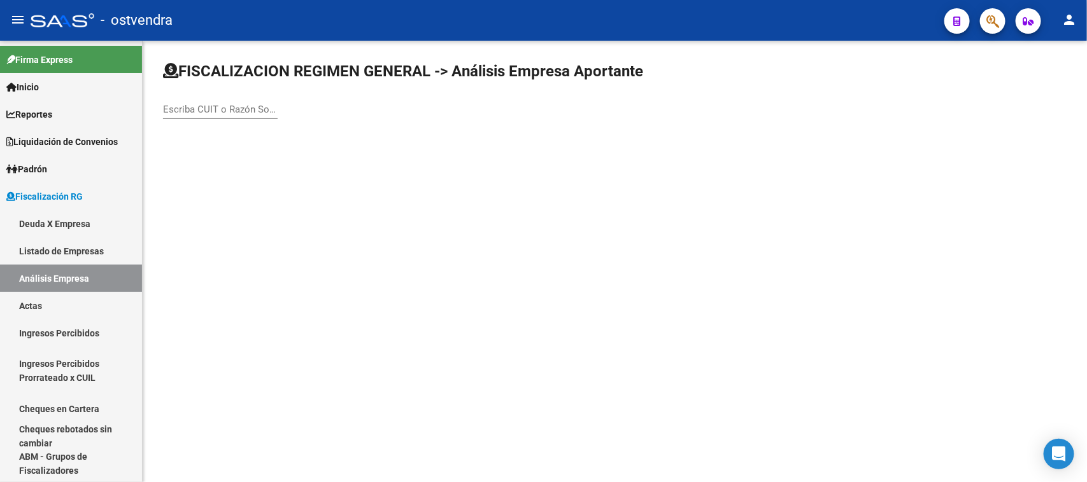
click at [158, 112] on div "FISCALIZACION REGIMEN GENERAL -> Análisis Empresa Aportante Escriba CUIT o Razó…" at bounding box center [615, 101] width 944 height 121
drag, startPoint x: 173, startPoint y: 109, endPoint x: 179, endPoint y: 108, distance: 6.4
click at [179, 108] on input "Escriba CUIT o Razón Social para buscar" at bounding box center [220, 109] width 115 height 11
type input "v"
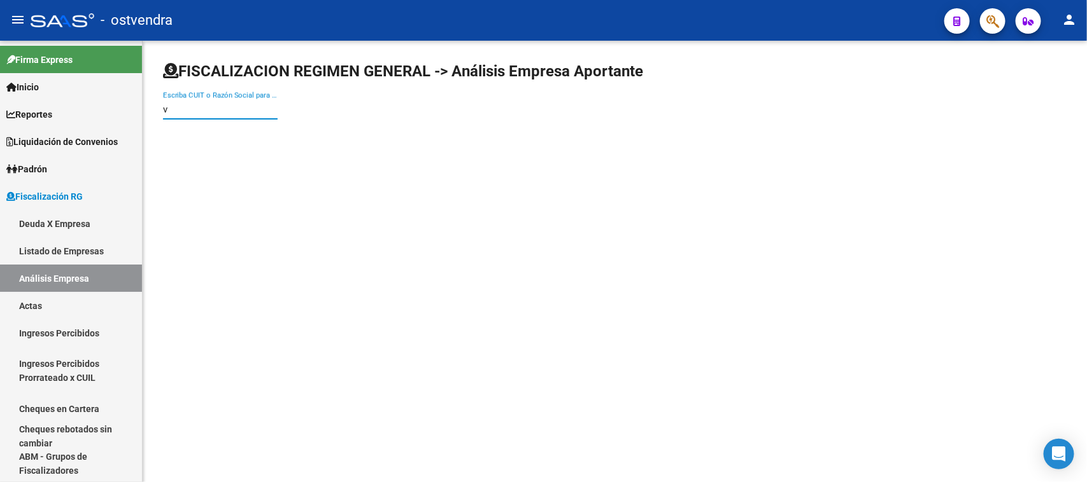
click at [179, 108] on input "v" at bounding box center [220, 109] width 115 height 11
paste input "30515531404"
type input "30515531404"
click at [179, 108] on input "30515531404" at bounding box center [220, 109] width 115 height 11
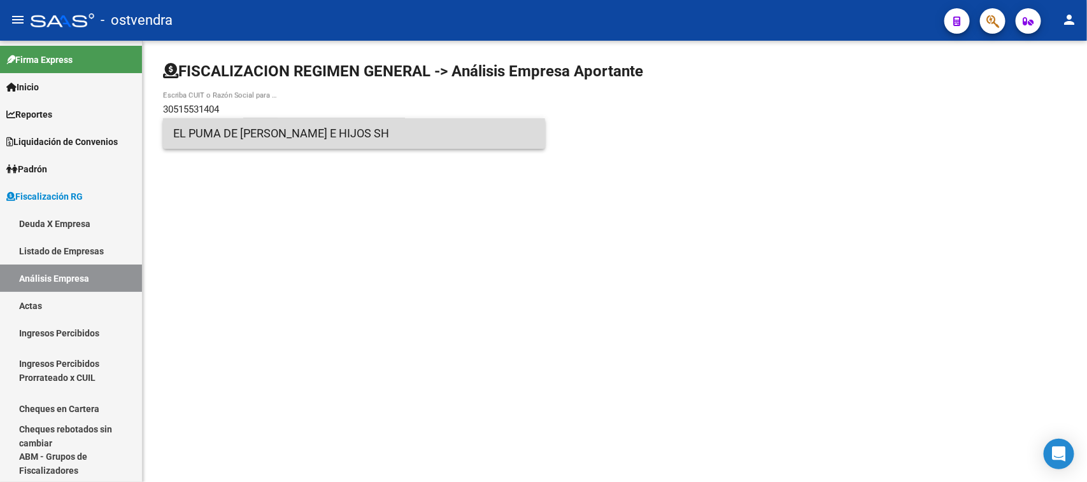
click at [232, 136] on span "EL PUMA DE [PERSON_NAME] E HIJOS SH" at bounding box center [354, 133] width 362 height 31
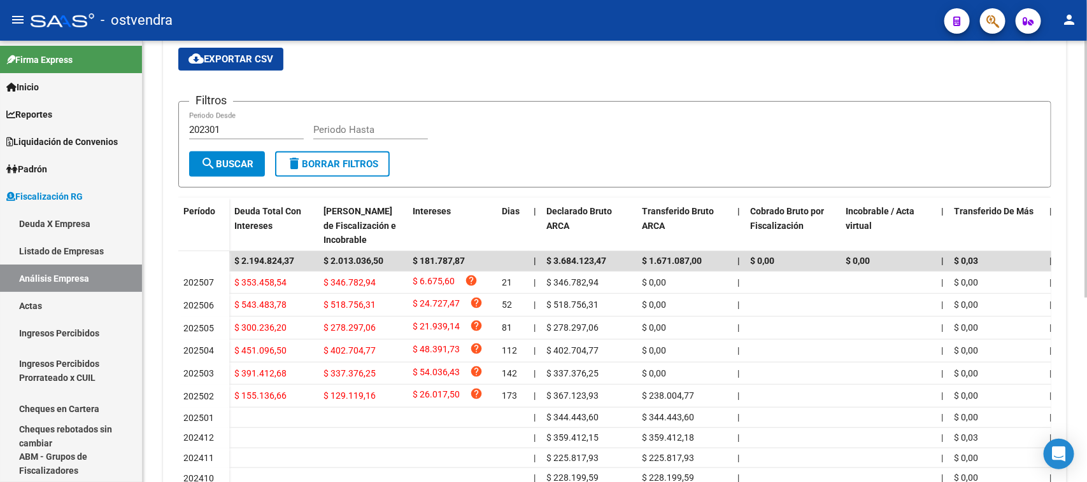
scroll to position [220, 0]
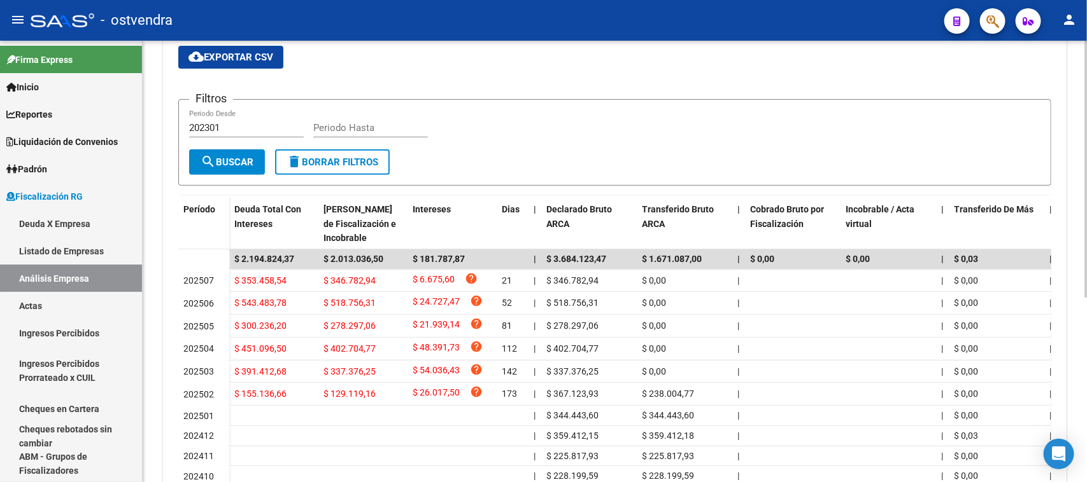
click at [1086, 246] on div at bounding box center [1085, 301] width 3 height 257
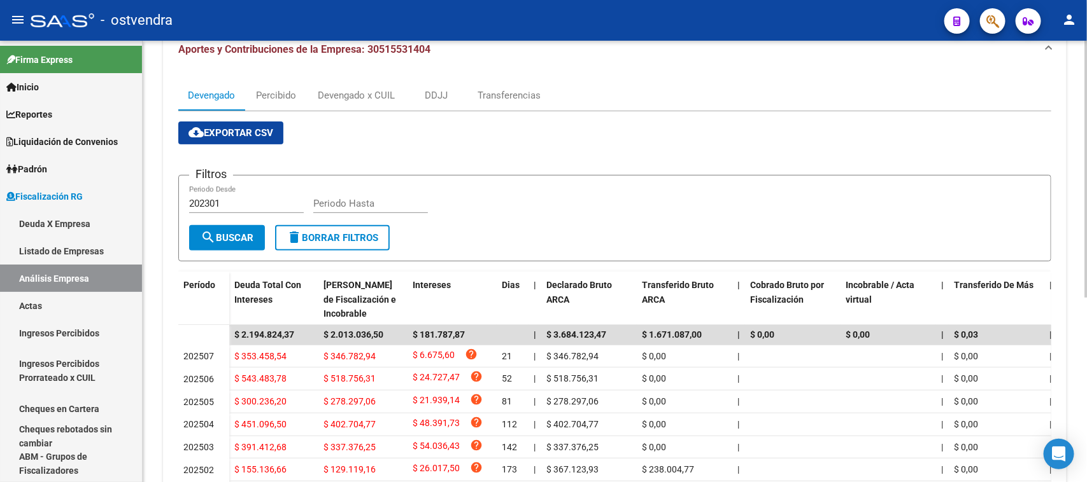
scroll to position [142, 0]
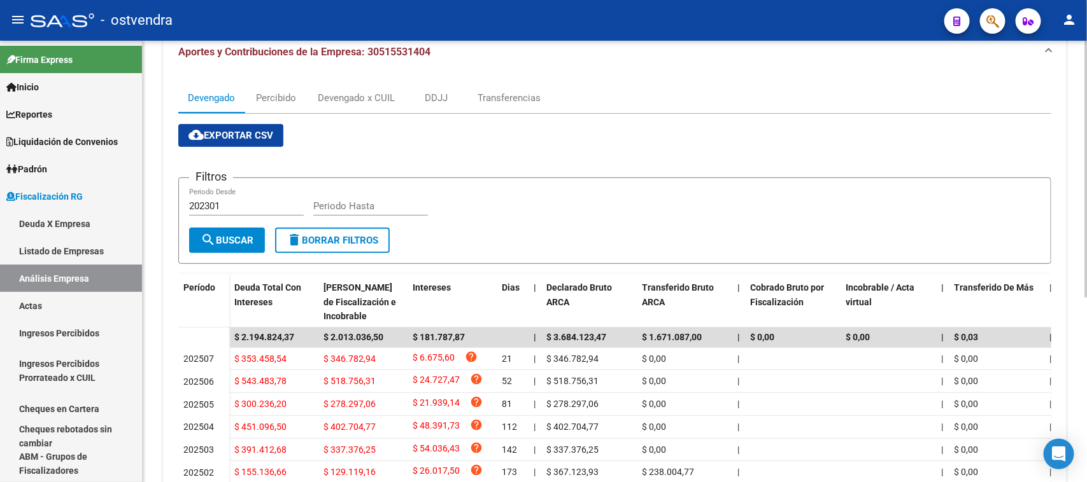
click at [1082, 201] on div "FISCALIZACION REGIMEN GENERAL -> Análisis Empresa Aportante Cambiar Empresa Cre…" at bounding box center [616, 274] width 947 height 750
click at [344, 91] on div "Devengado x CUIL" at bounding box center [356, 98] width 77 height 14
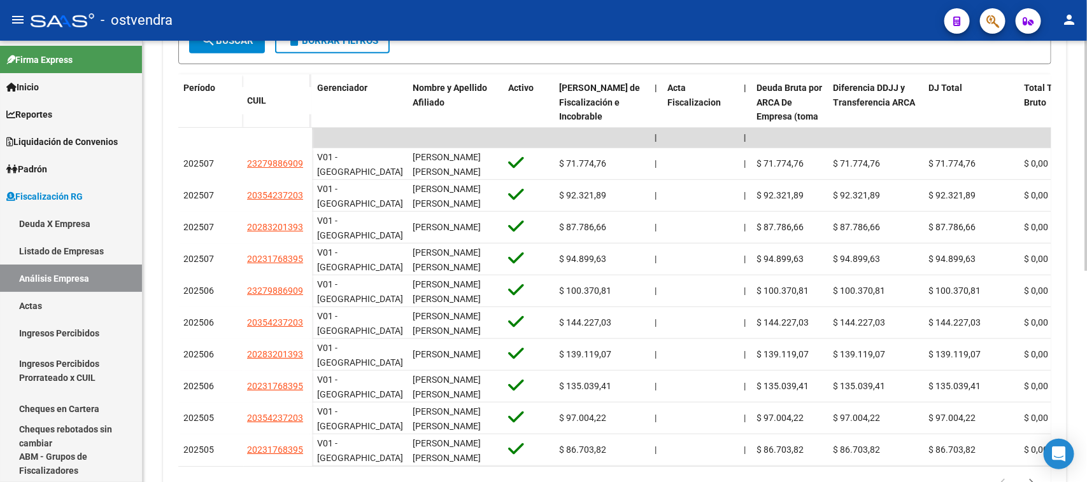
scroll to position [344, 0]
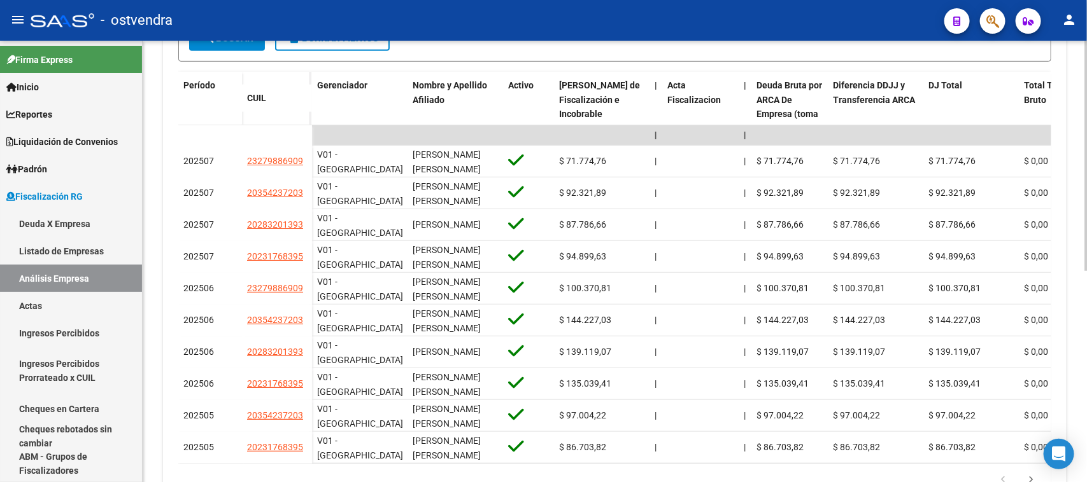
click at [1086, 310] on div at bounding box center [1085, 334] width 3 height 230
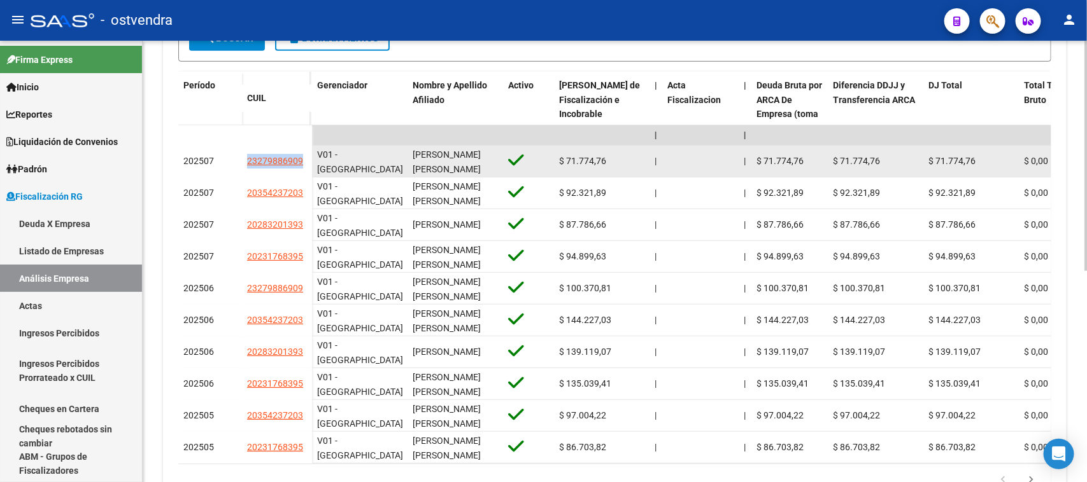
drag, startPoint x: 291, startPoint y: 158, endPoint x: 304, endPoint y: 160, distance: 13.5
click at [304, 160] on div "202507 23279886909" at bounding box center [245, 162] width 134 height 32
copy div "23279886909"
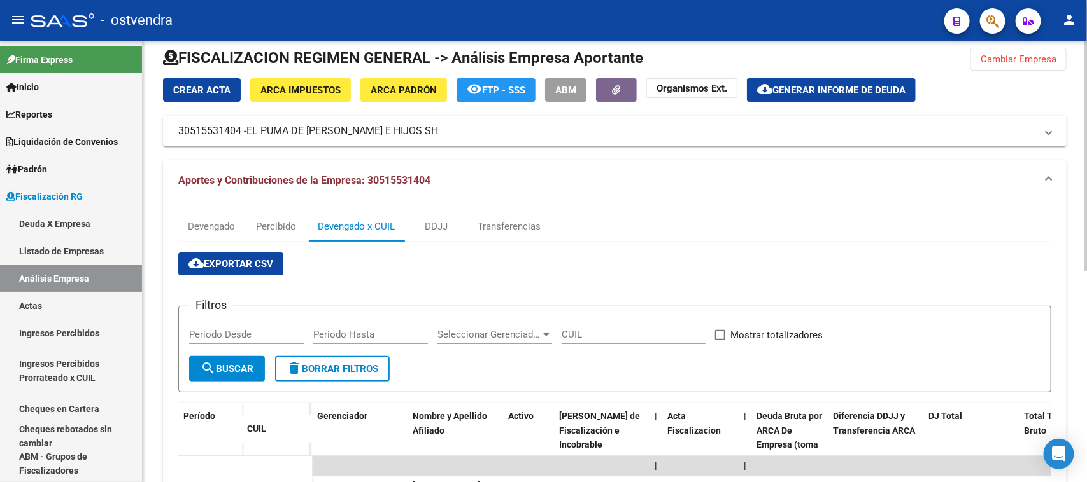
scroll to position [11, 0]
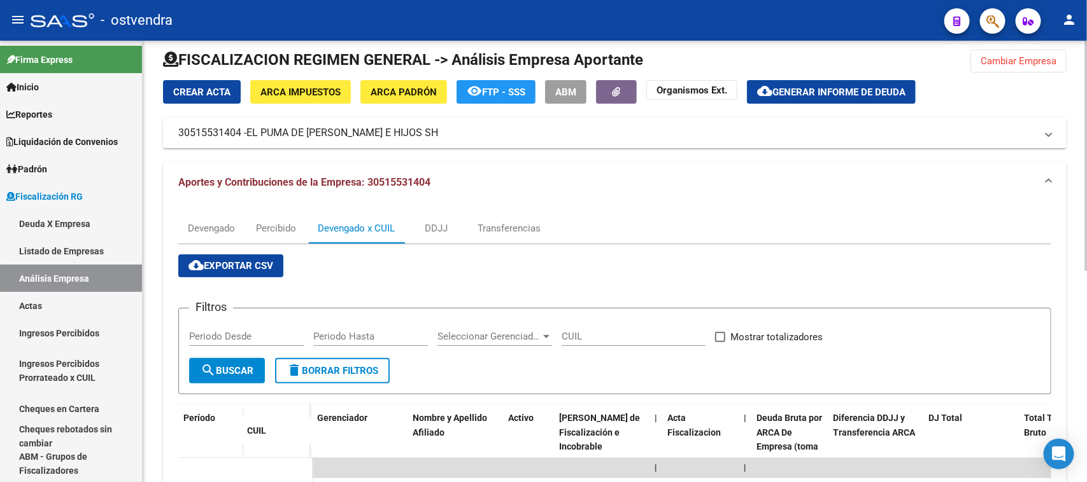
click at [1086, 234] on div at bounding box center [1085, 161] width 3 height 230
click at [999, 70] on button "Cambiar Empresa" at bounding box center [1018, 61] width 96 height 23
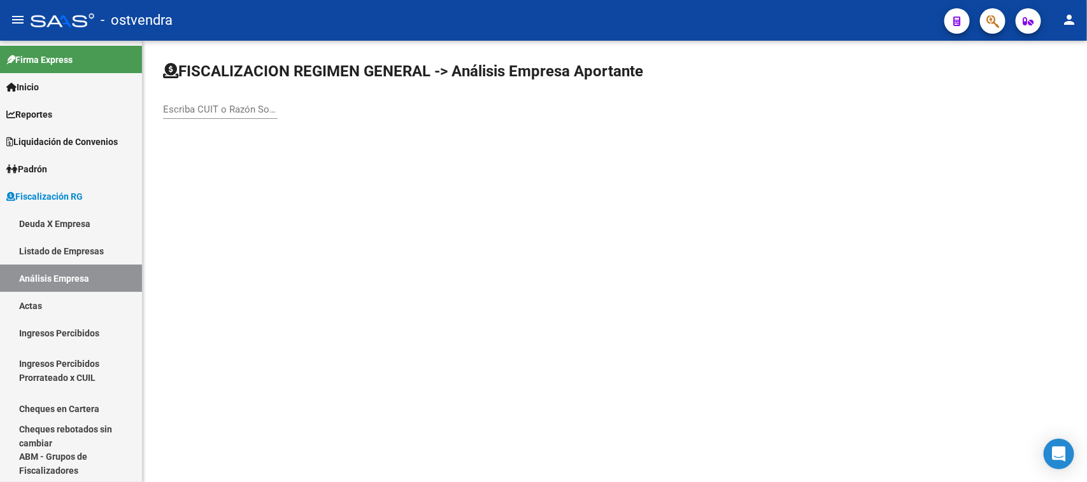
scroll to position [0, 0]
click at [261, 110] on input "Escriba CUIT o Razón Social para buscar" at bounding box center [220, 109] width 115 height 11
paste input "30715961322"
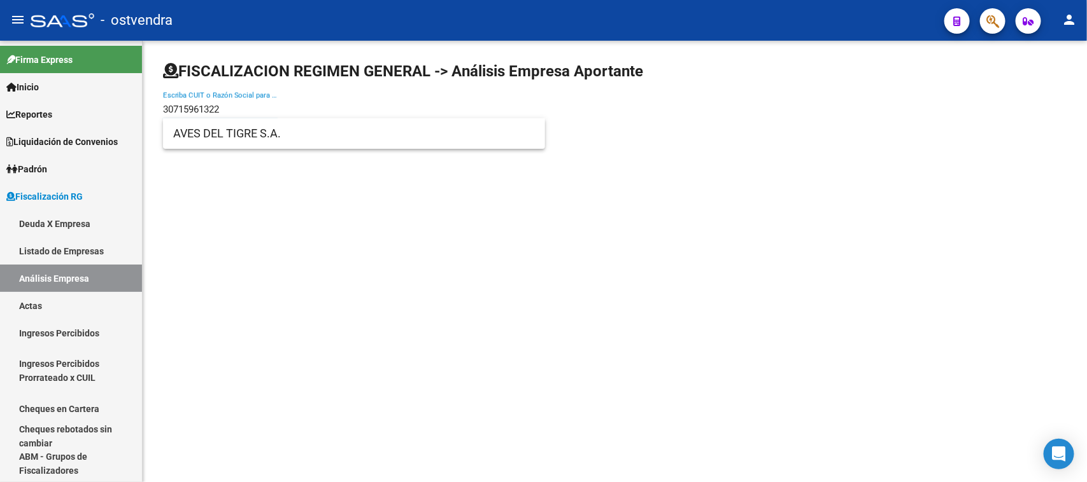
type input "30715961322"
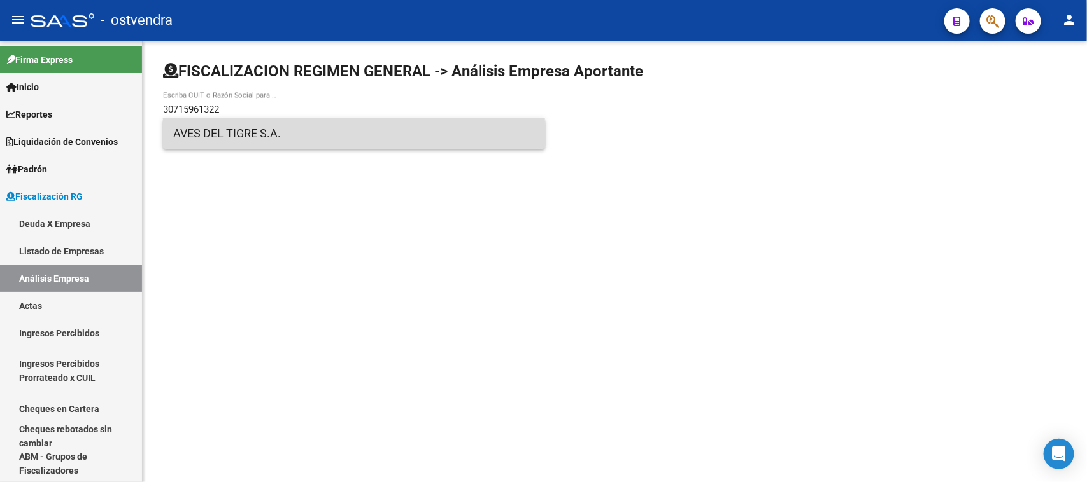
click at [284, 131] on span "AVES DEL TIGRE S.A." at bounding box center [354, 133] width 362 height 31
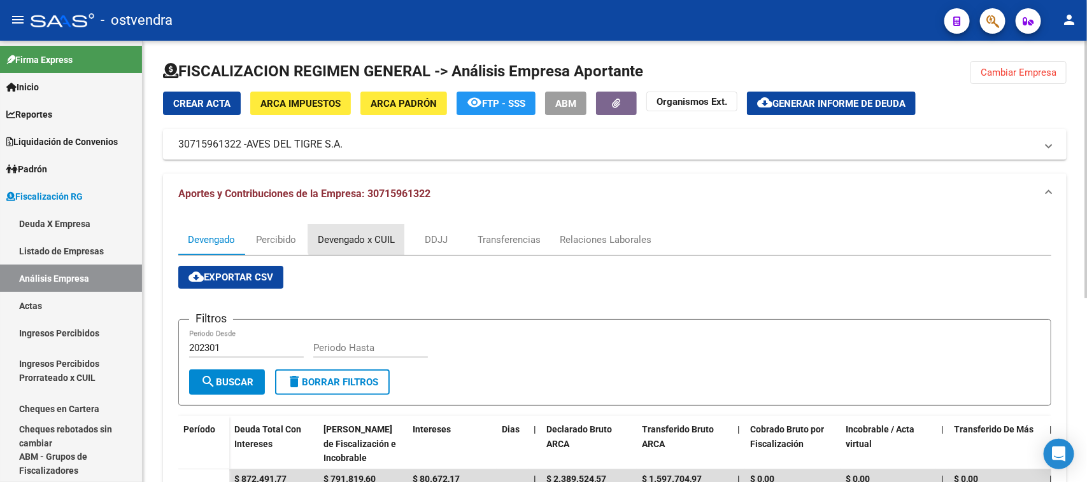
click at [360, 233] on div "Devengado x CUIL" at bounding box center [356, 240] width 77 height 14
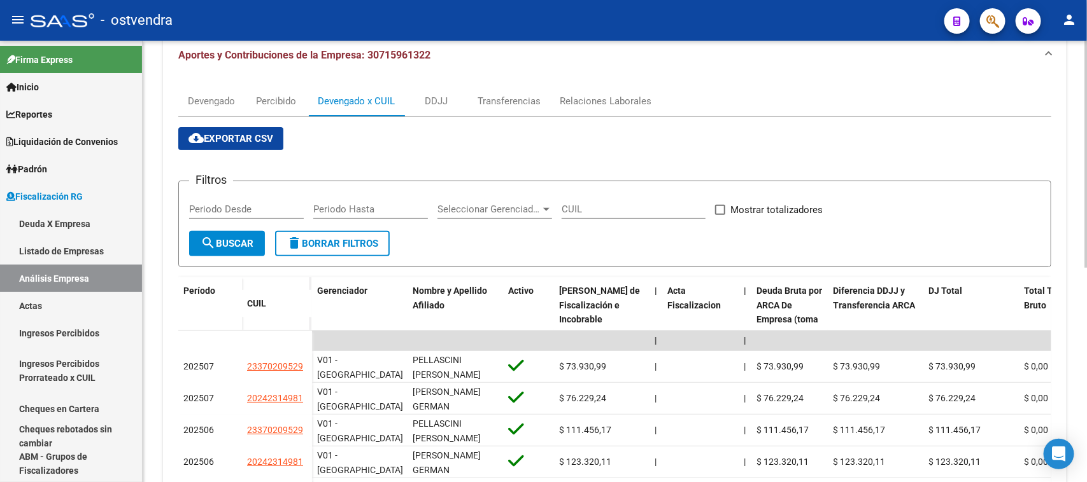
scroll to position [185, 0]
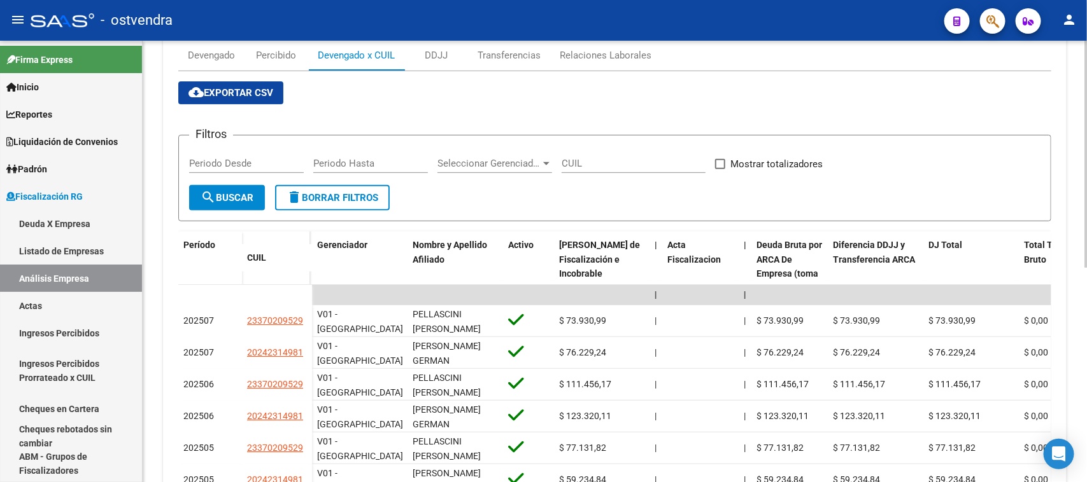
click at [1086, 244] on div at bounding box center [1085, 251] width 3 height 227
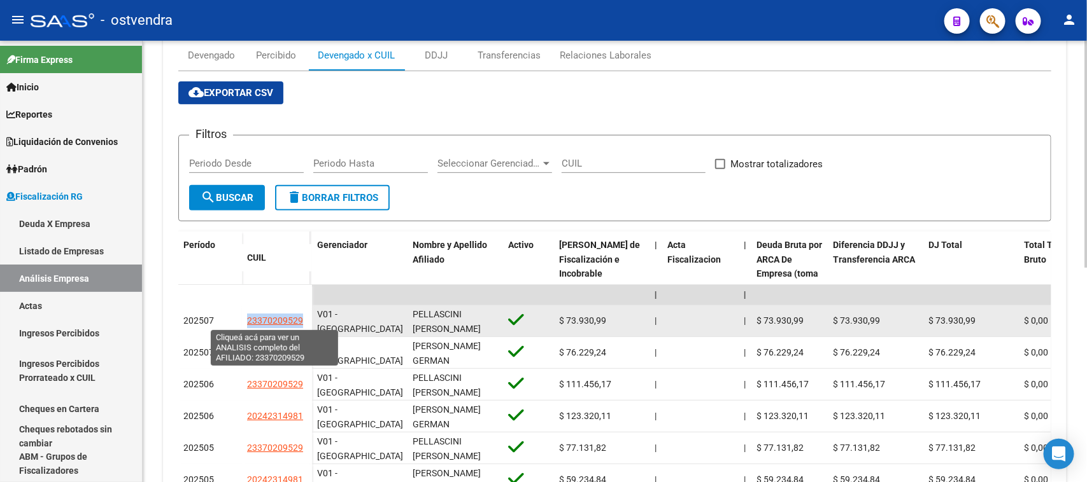
drag, startPoint x: 244, startPoint y: 318, endPoint x: 300, endPoint y: 325, distance: 56.4
click at [300, 325] on datatable-body-cell "23370209529" at bounding box center [277, 322] width 70 height 32
copy span "23370209529"
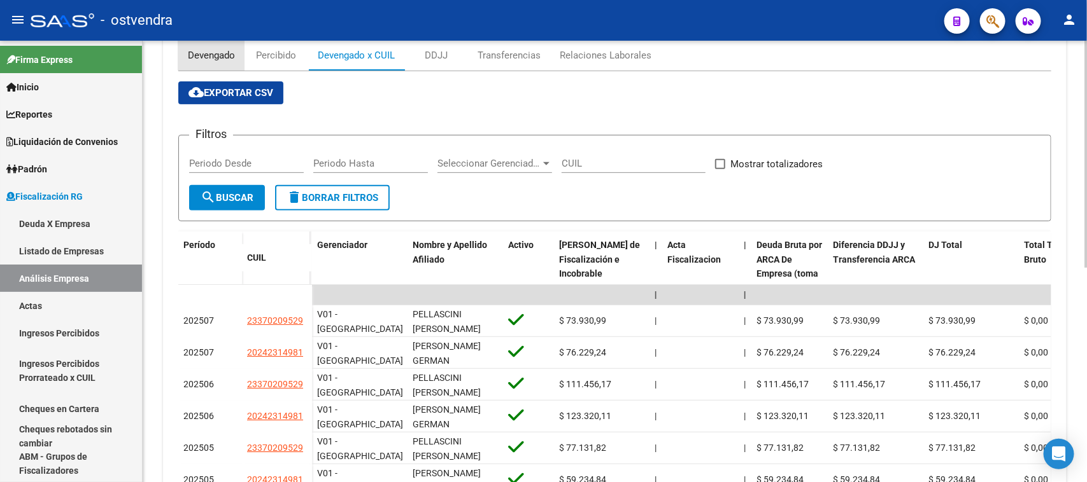
click at [211, 60] on div "Devengado" at bounding box center [211, 55] width 47 height 14
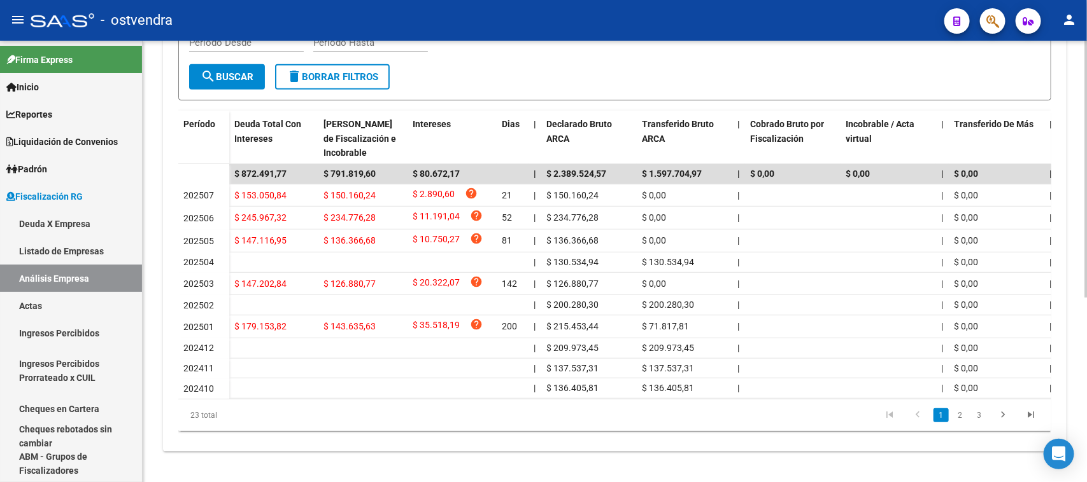
scroll to position [313, 0]
click at [1086, 374] on div at bounding box center [1085, 354] width 3 height 258
click at [957, 414] on link "2" at bounding box center [959, 416] width 15 height 14
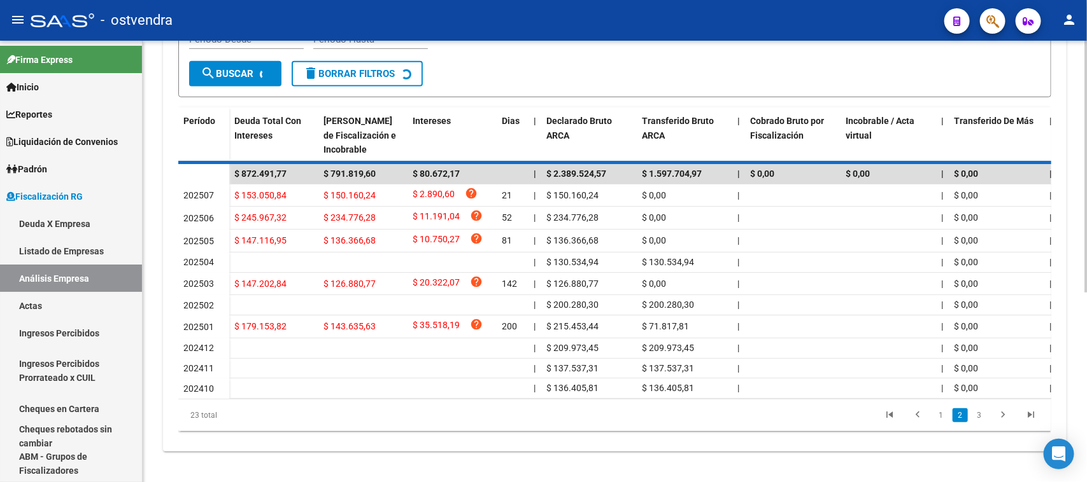
scroll to position [304, 0]
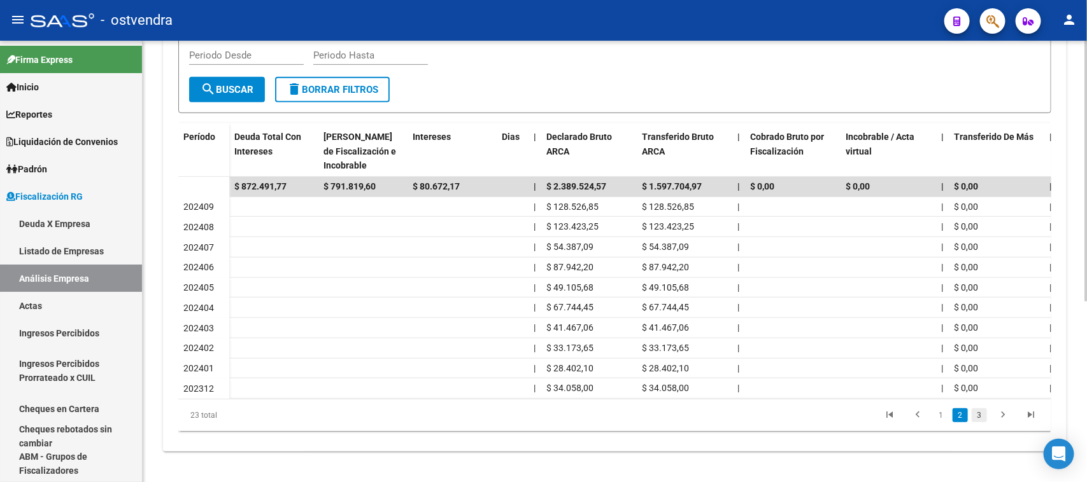
click at [981, 418] on link "3" at bounding box center [978, 416] width 15 height 14
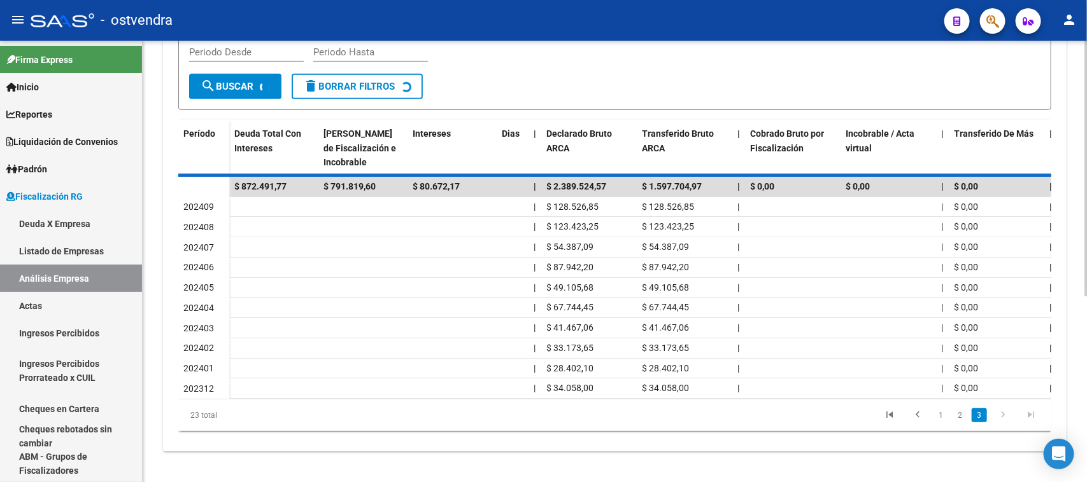
scroll to position [162, 0]
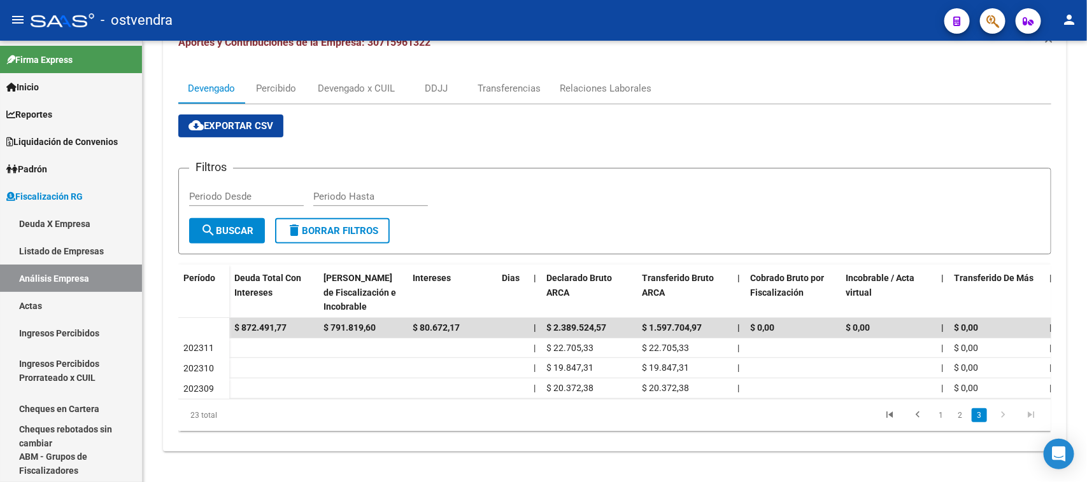
click at [934, 412] on link "1" at bounding box center [940, 416] width 15 height 14
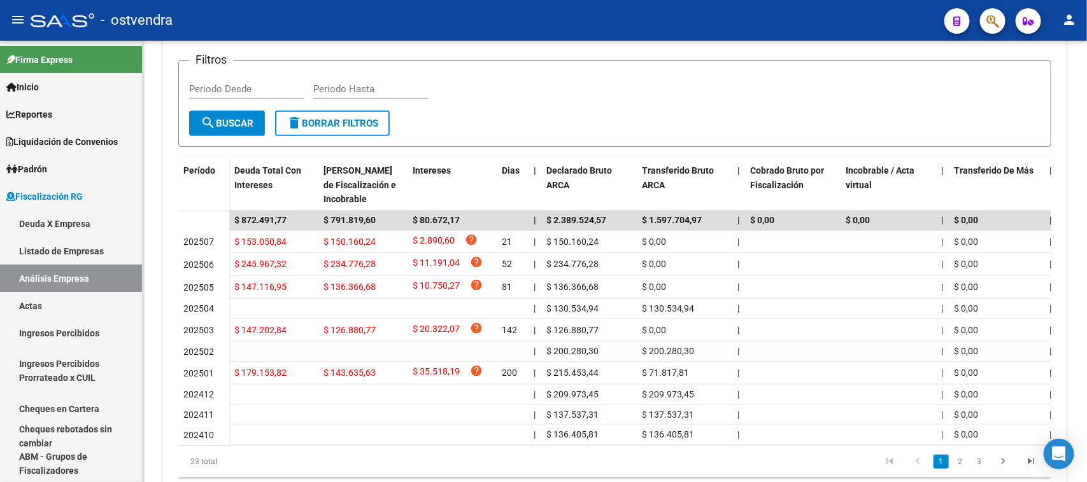
scroll to position [263, 0]
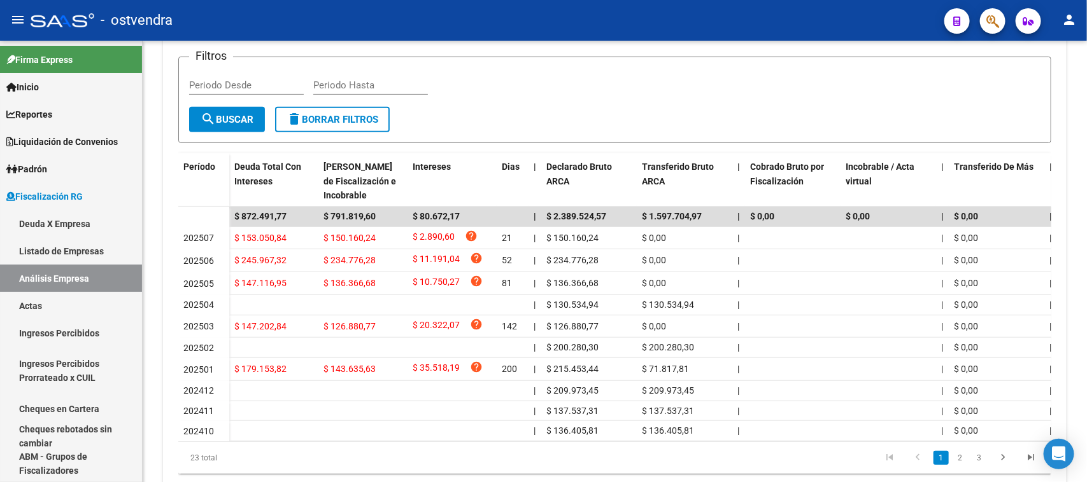
click at [1084, 347] on div at bounding box center [1085, 328] width 3 height 258
